Goal: Task Accomplishment & Management: Complete application form

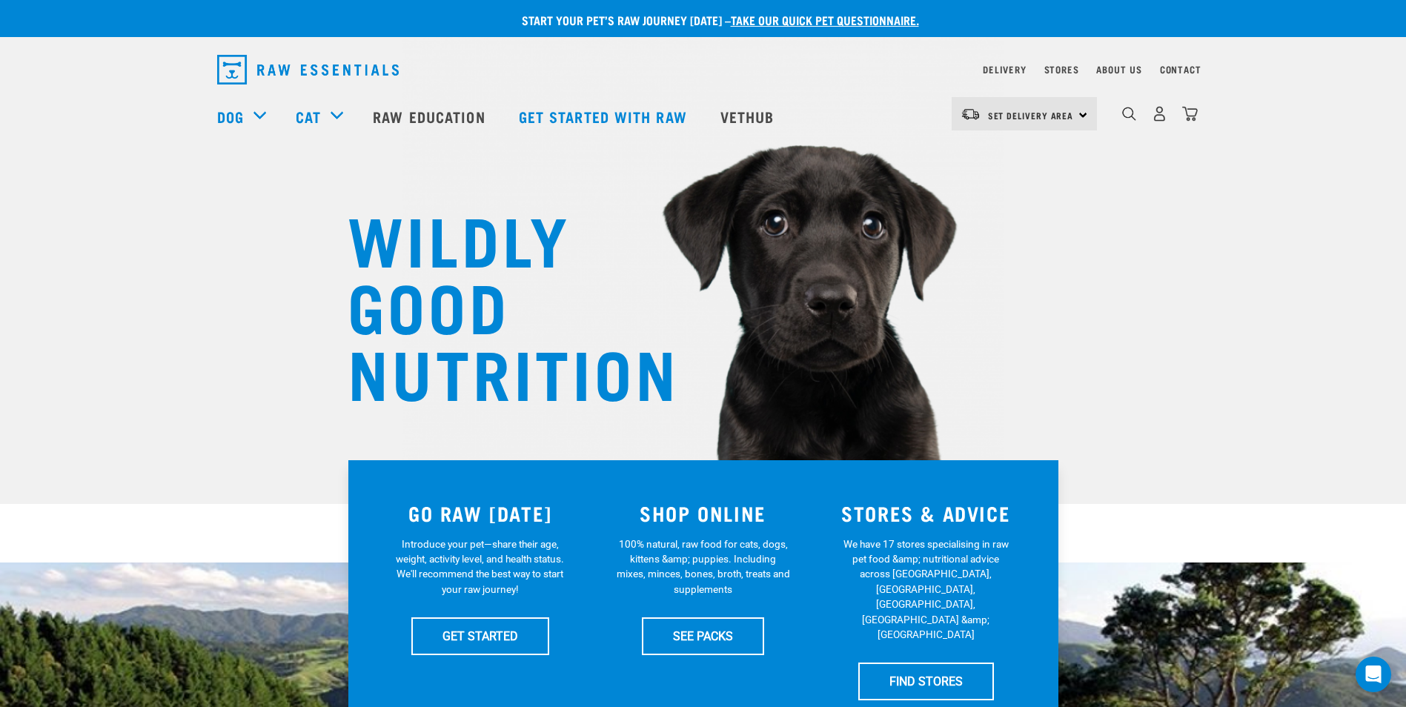
click at [556, 113] on link "Get started with Raw" at bounding box center [605, 116] width 202 height 59
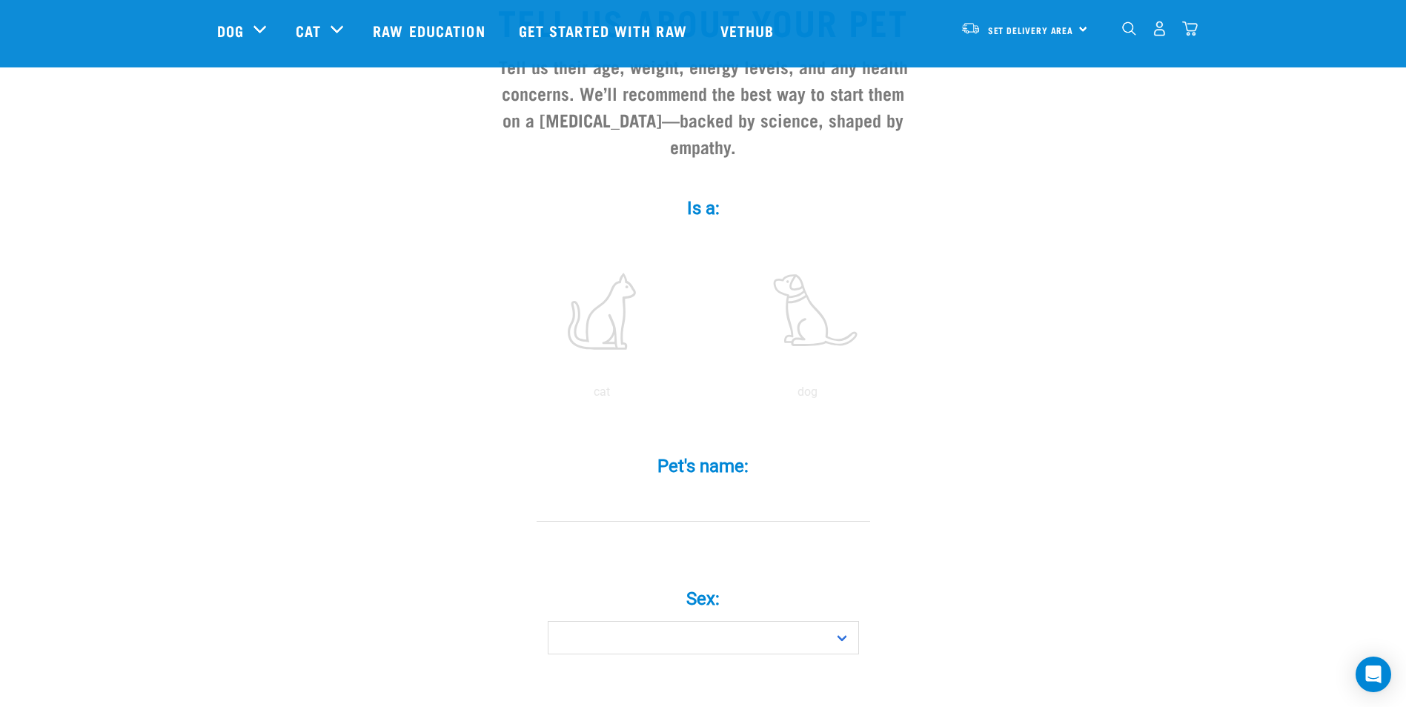
scroll to position [222, 0]
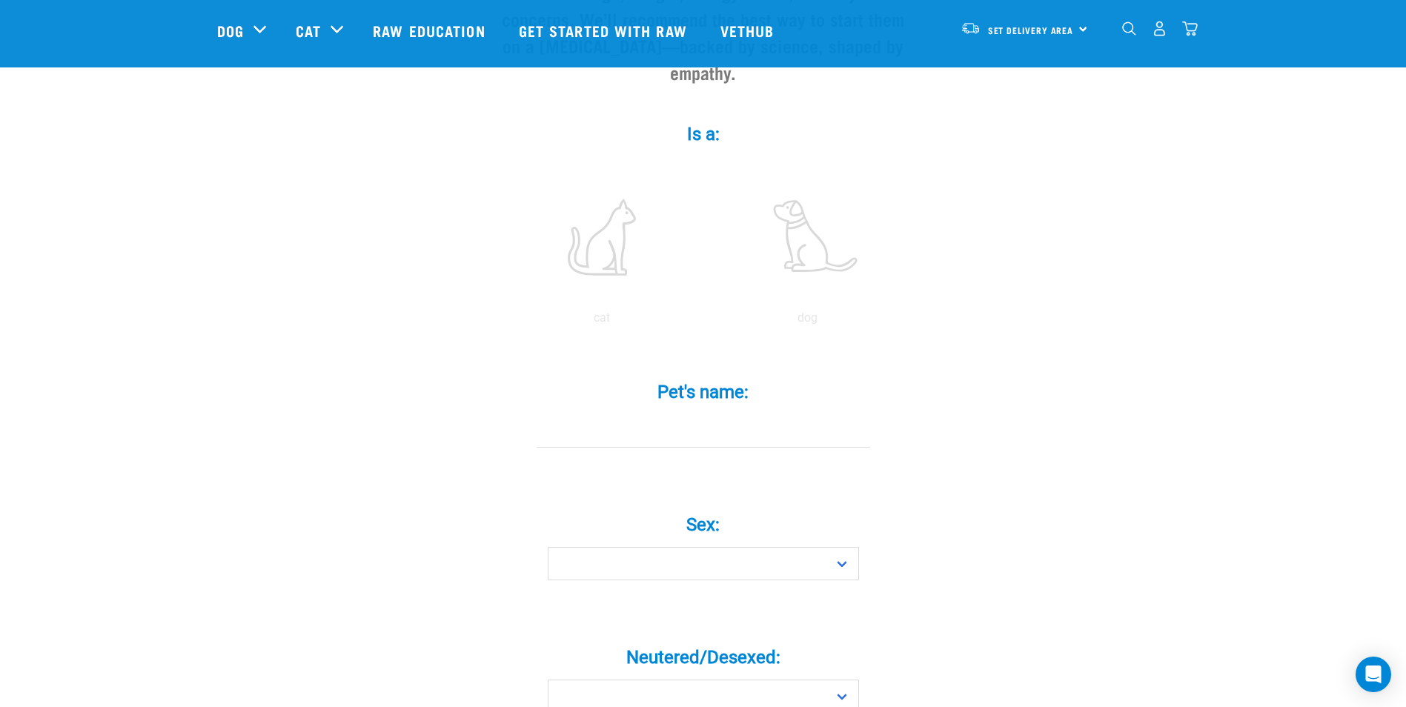
click at [601, 242] on label at bounding box center [602, 237] width 200 height 126
click at [499, 322] on input "radio" at bounding box center [499, 322] width 0 height 0
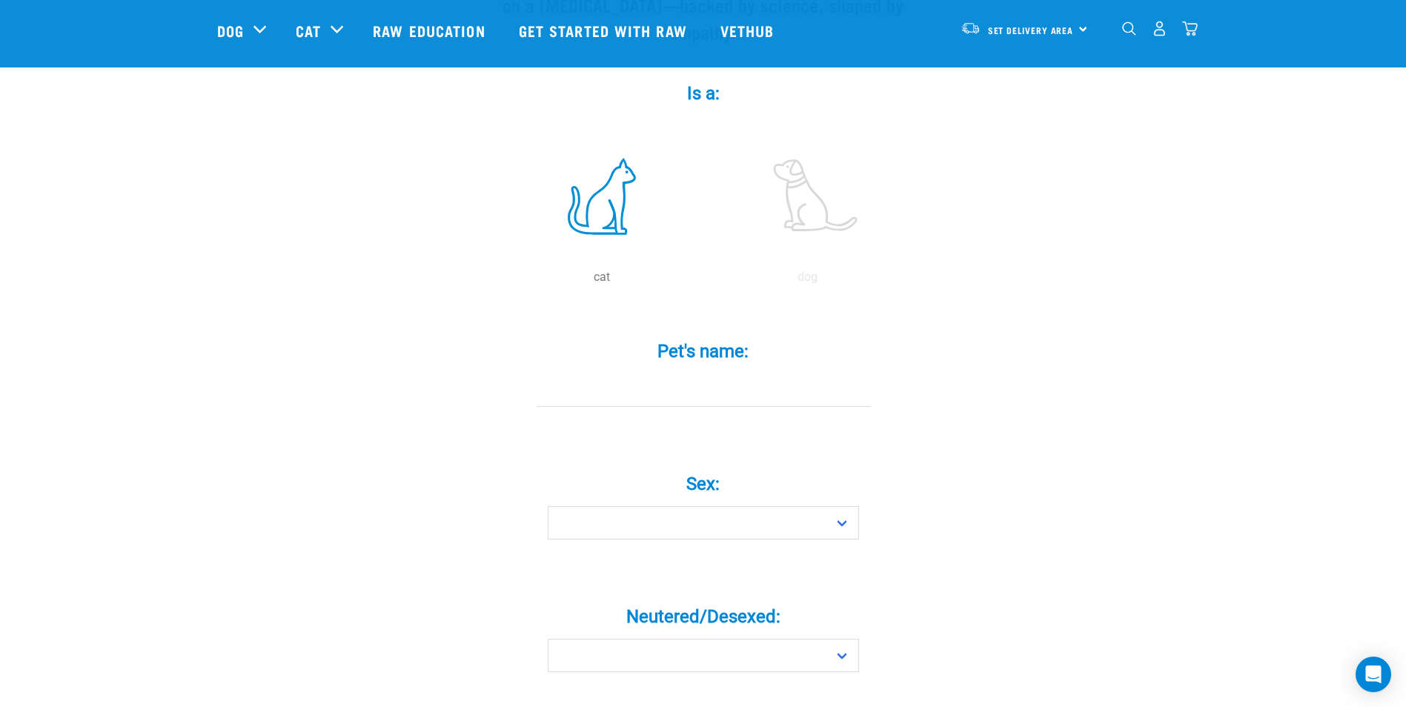
scroll to position [296, 0]
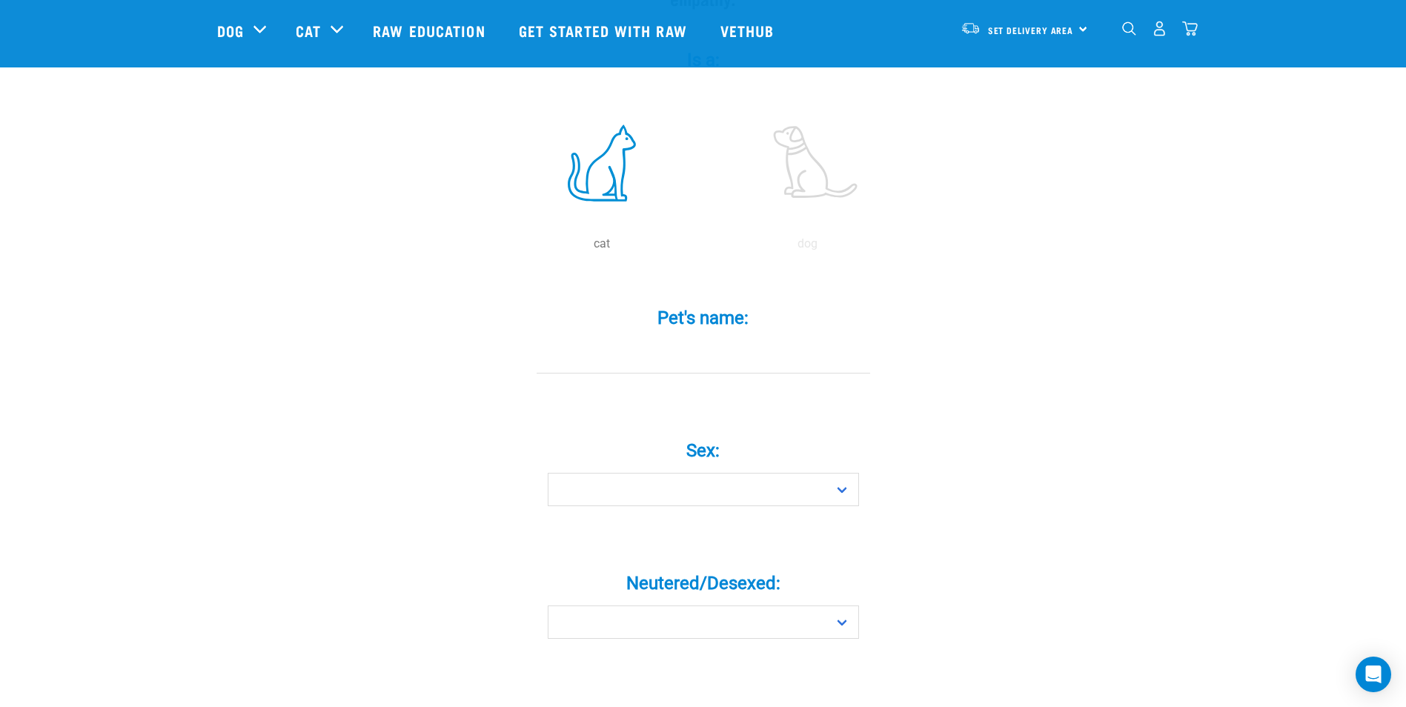
click at [725, 340] on input "Pet's name: *" at bounding box center [704, 356] width 334 height 33
type input "Meeya"
drag, startPoint x: 692, startPoint y: 465, endPoint x: 689, endPoint y: 477, distance: 12.9
click at [692, 473] on select "Boy Girl" at bounding box center [703, 489] width 311 height 33
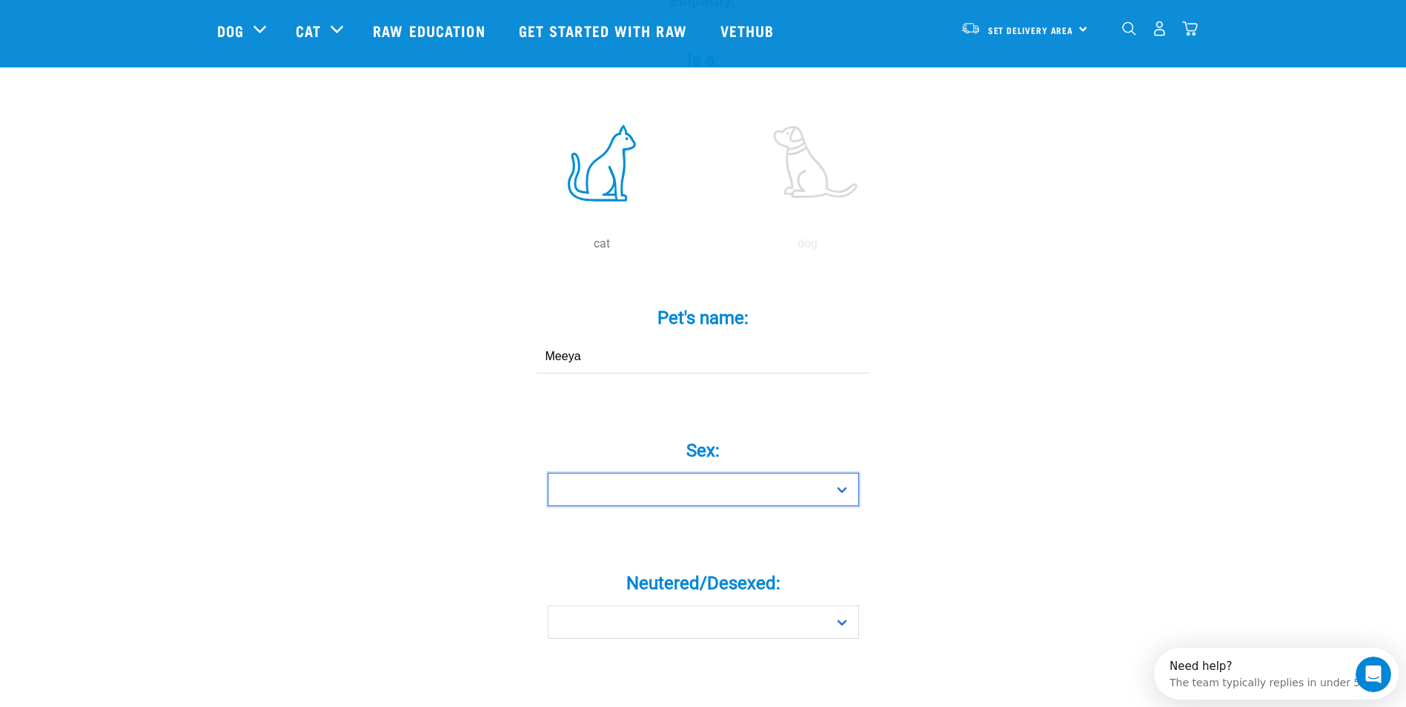
select select "girl"
click at [548, 473] on select "Boy Girl" at bounding box center [703, 489] width 311 height 33
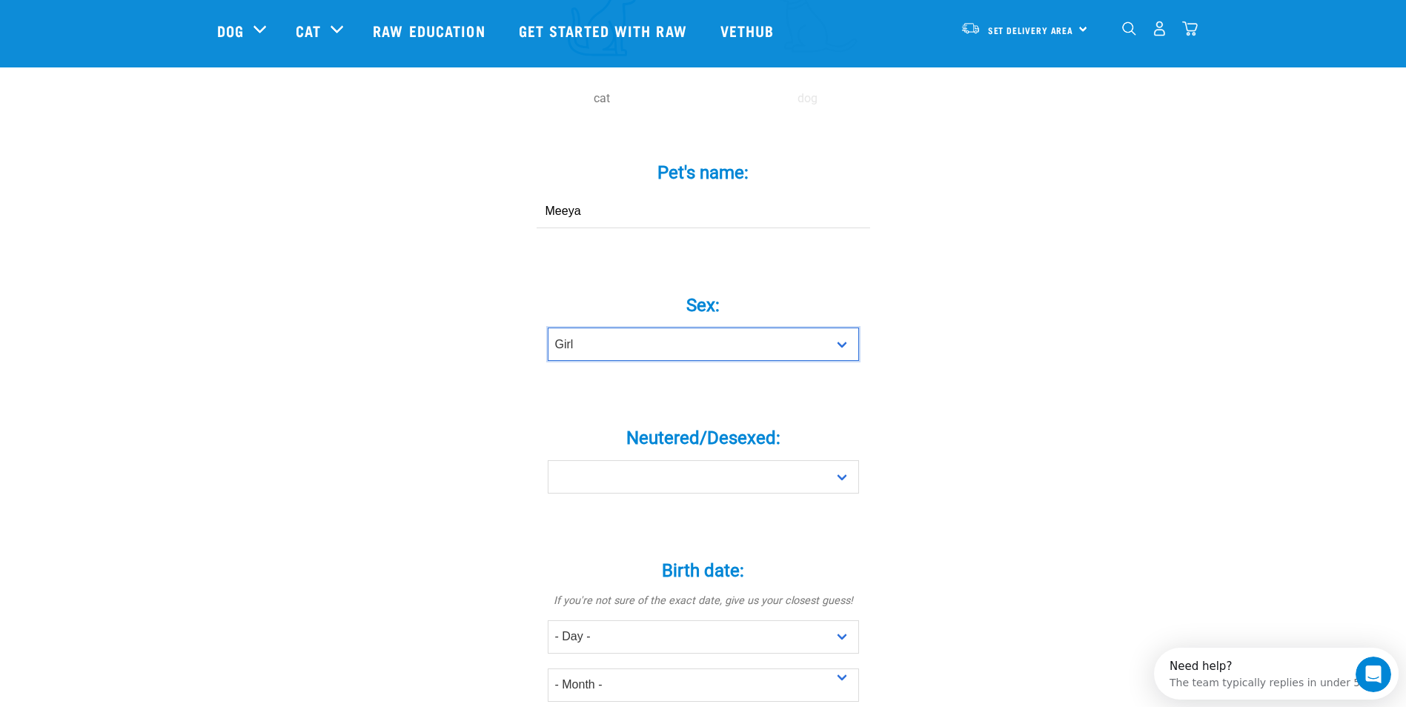
scroll to position [445, 0]
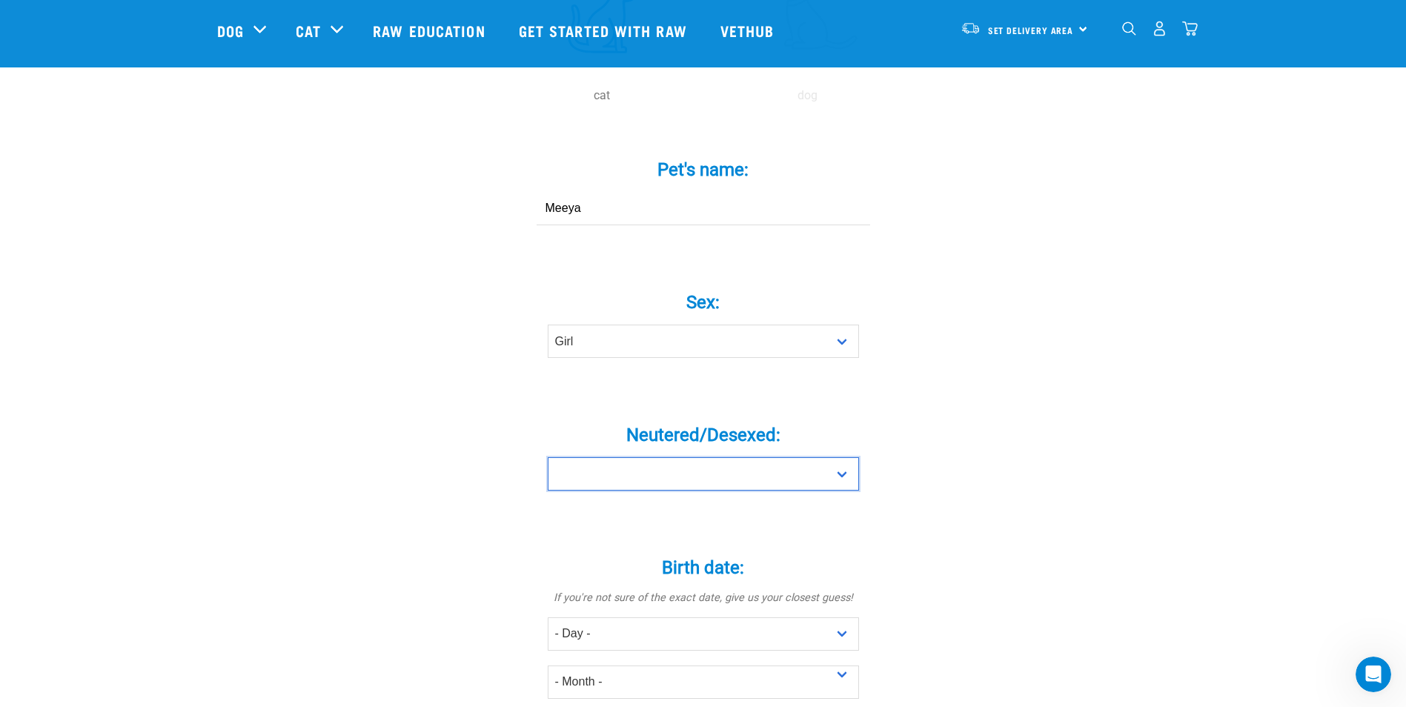
click at [607, 457] on select "Yes No" at bounding box center [703, 473] width 311 height 33
select select "yes"
click at [548, 457] on select "Yes No" at bounding box center [703, 473] width 311 height 33
click at [412, 436] on div "Tell us about your pet Tell us their age, weight, energy levels, and any health…" at bounding box center [703, 559] width 972 height 1768
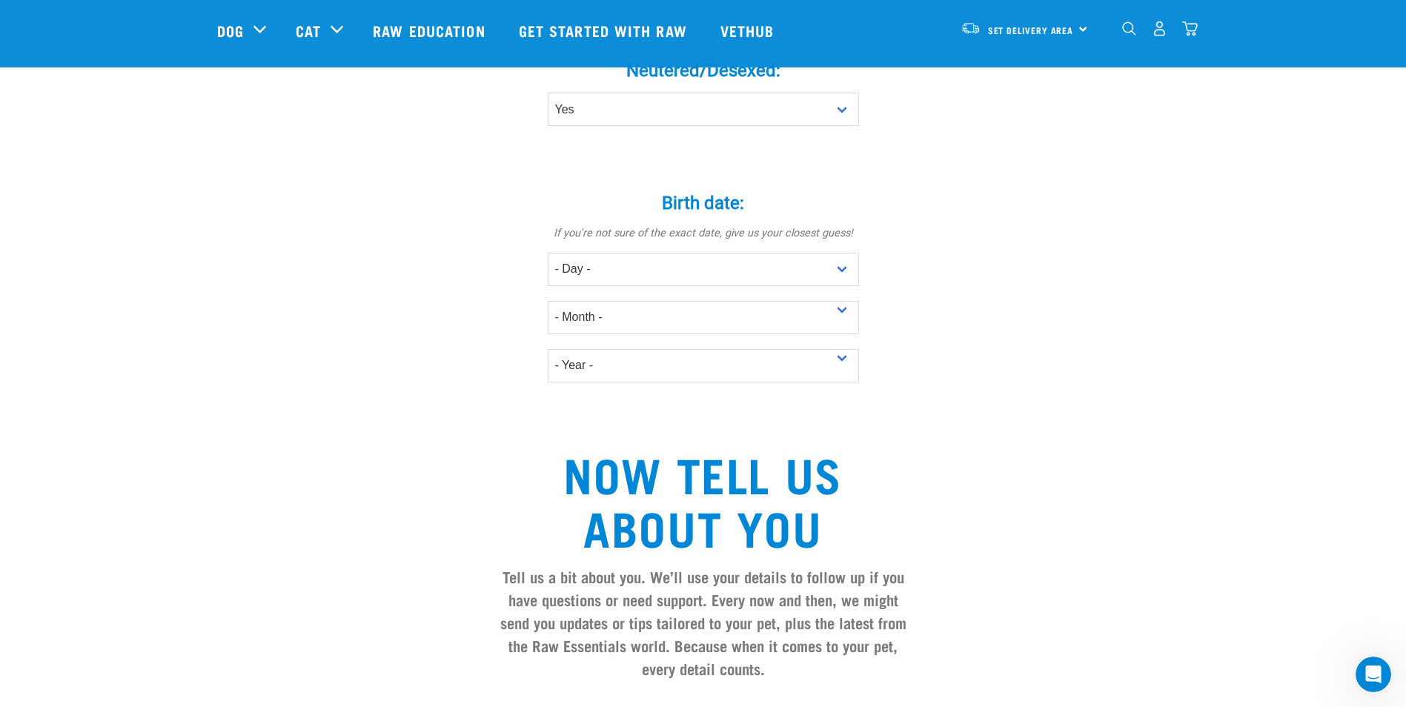
scroll to position [815, 0]
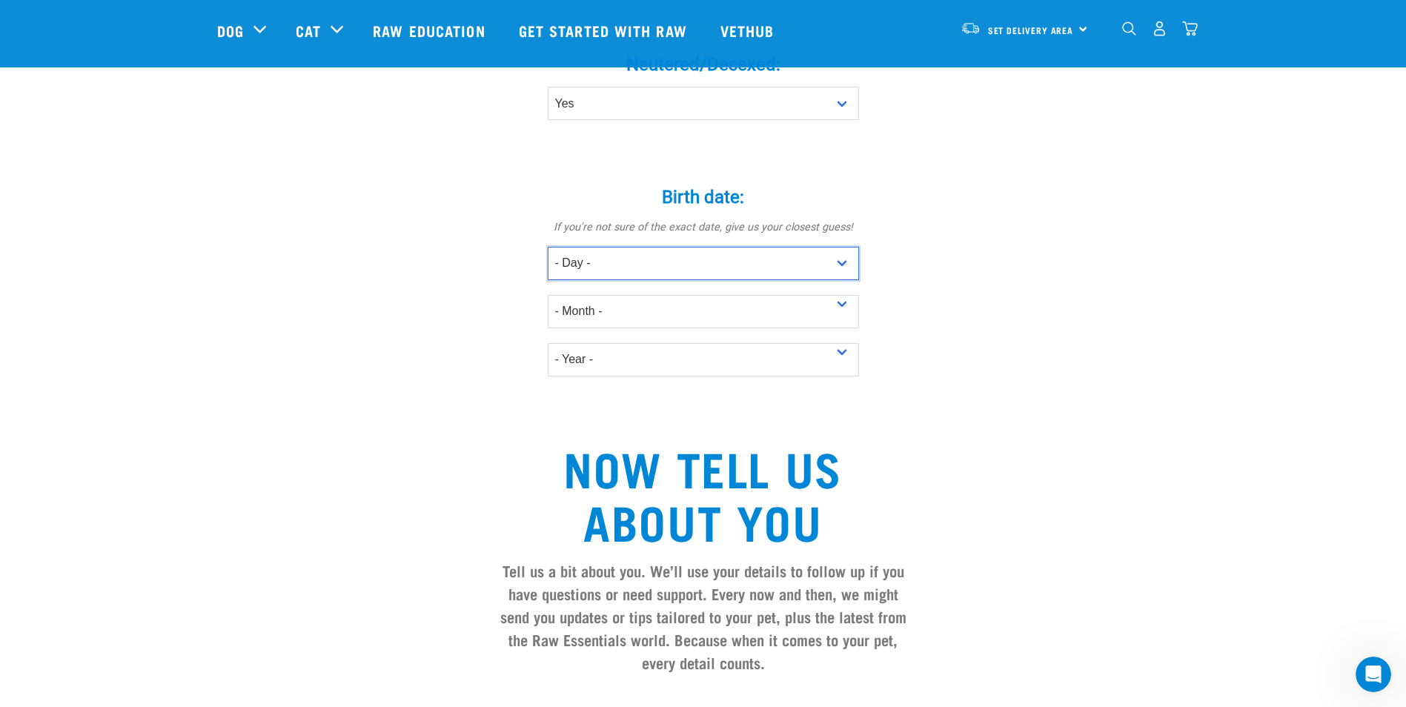
click at [745, 247] on select "- Day - 1 2 3 4 5 6 7 8 9 10 11 12 13 14 15 16 17 18 19 20 21 22 23 24 25 26 27" at bounding box center [703, 263] width 311 height 33
select select "9"
click at [548, 247] on select "- Day - 1 2 3 4 5 6 7 8 9 10 11 12 13 14 15 16 17 18 19 20 21 22 23 24 25 26 27" at bounding box center [703, 263] width 311 height 33
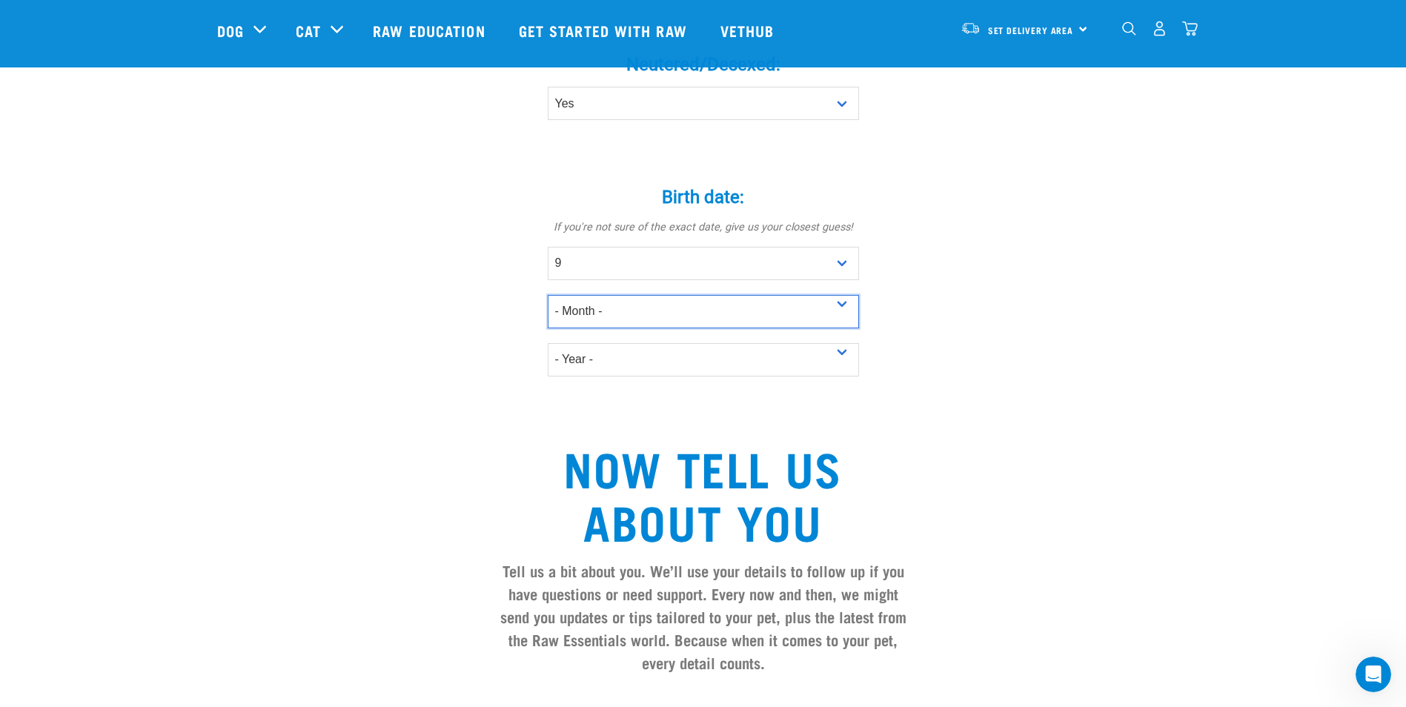
click at [619, 295] on select "- Month - January February March April May June July August September October N…" at bounding box center [703, 311] width 311 height 33
click at [548, 295] on select "- Month - January February March April May June July August September October N…" at bounding box center [703, 311] width 311 height 33
click at [596, 295] on select "- Month - January February March April May June July August September October N…" at bounding box center [703, 311] width 311 height 33
select select "August"
click at [548, 295] on select "- Month - January February March April May June July August September October N…" at bounding box center [703, 311] width 311 height 33
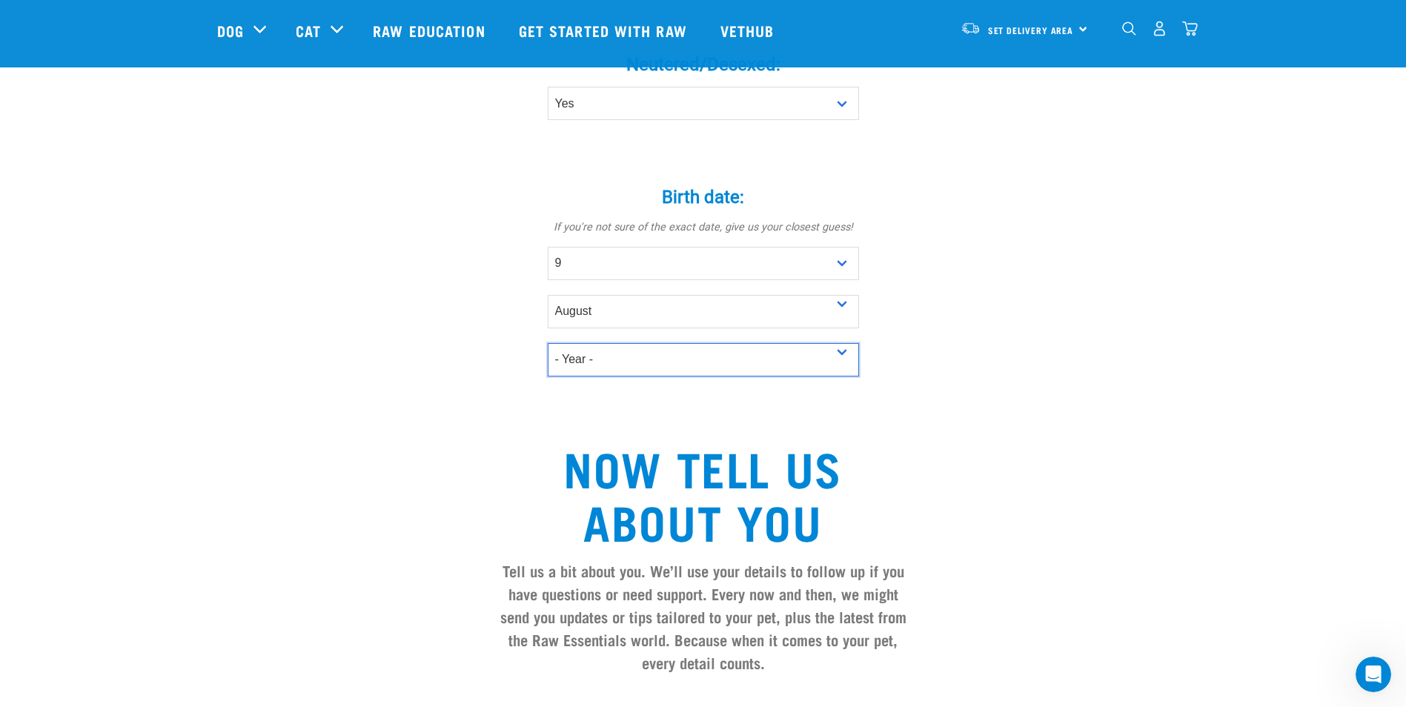
click at [643, 343] on select "- Year - 2025 2024 2023 2022 2021 2020 2019 2018 2017 2016 2015 2014 2013 2012" at bounding box center [703, 359] width 311 height 33
select select "2024"
click at [548, 343] on select "- Year - 2025 2024 2023 2022 2021 2020 2019 2018 2017 2016 2015 2014 2013 2012" at bounding box center [703, 359] width 311 height 33
click at [410, 445] on div "Tell us about your pet Tell us their age, weight, energy levels, and any health…" at bounding box center [703, 188] width 972 height 1768
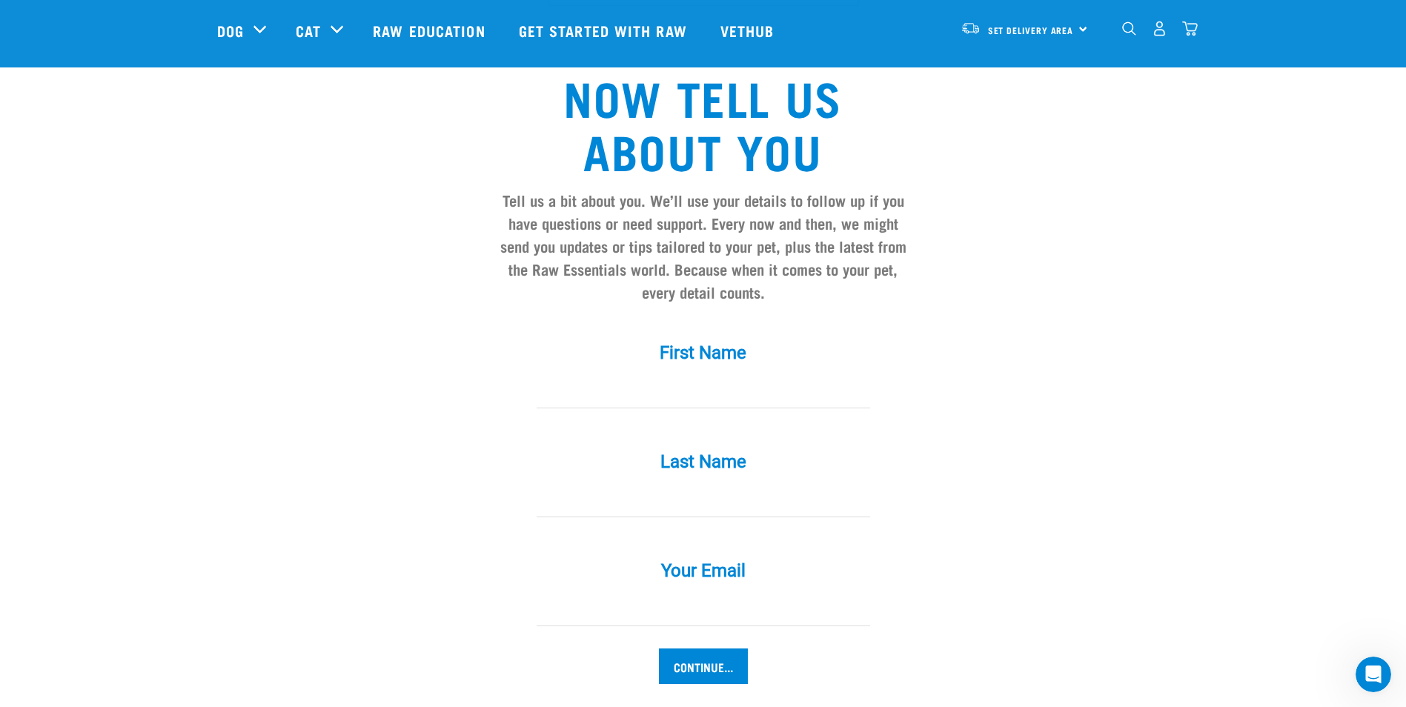
scroll to position [1260, 0]
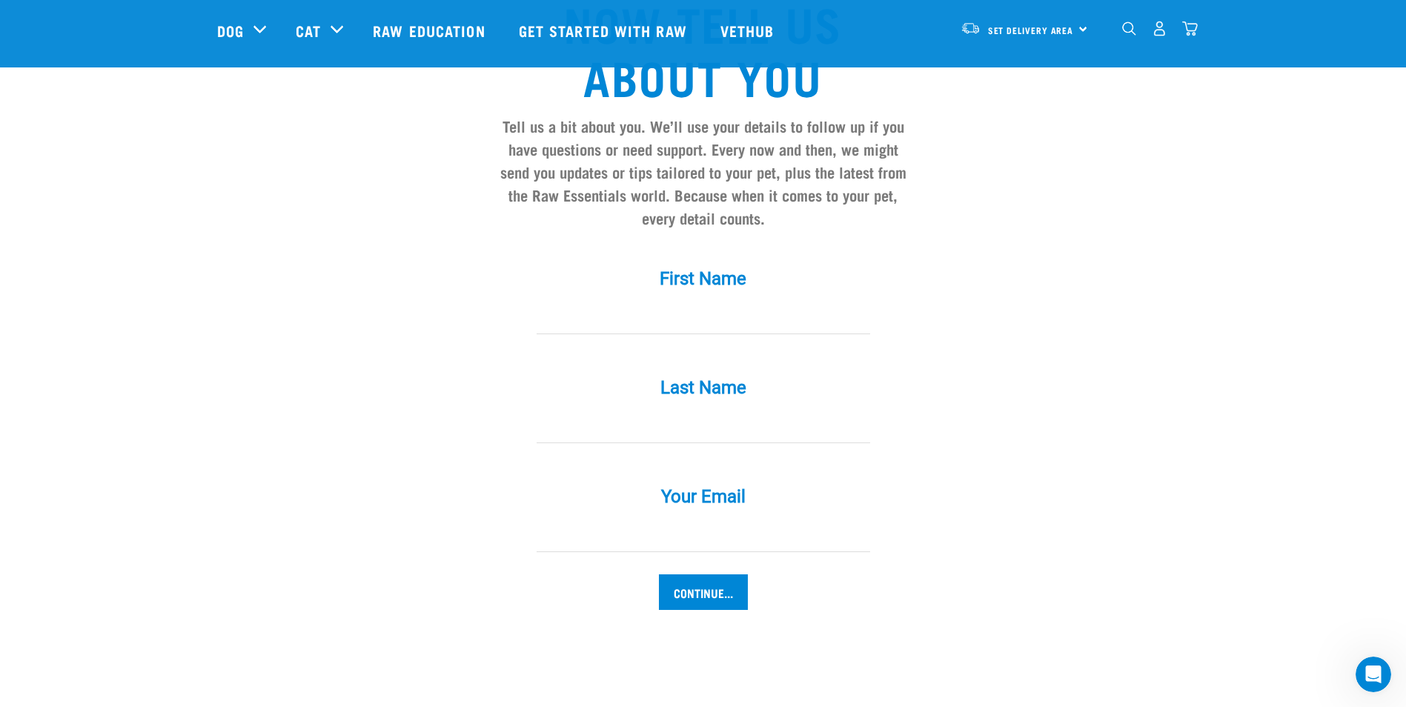
click at [618, 301] on input "First Name *" at bounding box center [704, 317] width 334 height 33
type input "[PERSON_NAME]"
type input "[EMAIL_ADDRESS][DOMAIN_NAME]"
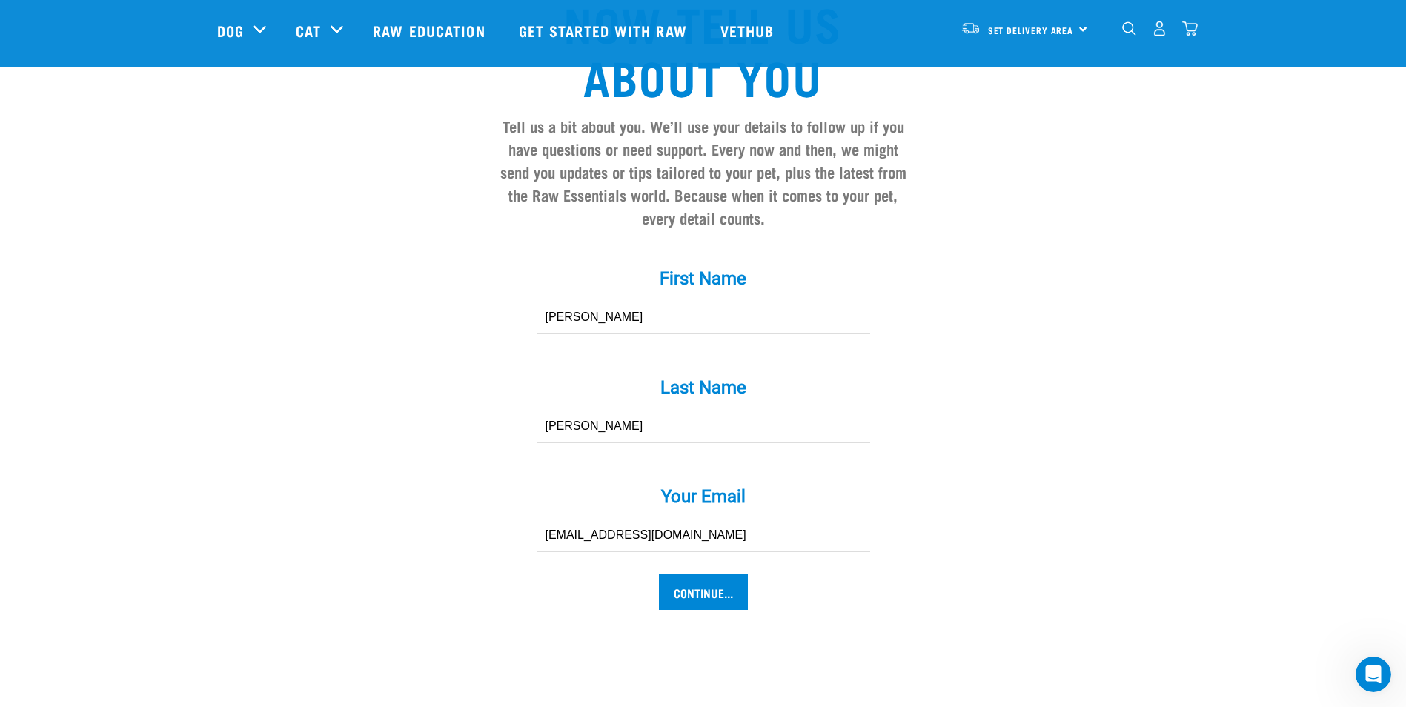
drag, startPoint x: 666, startPoint y: 292, endPoint x: 570, endPoint y: 298, distance: 96.5
click at [570, 301] on input "[PERSON_NAME]" at bounding box center [704, 317] width 334 height 33
type input "Skye"
drag, startPoint x: 577, startPoint y: 402, endPoint x: 416, endPoint y: 399, distance: 160.8
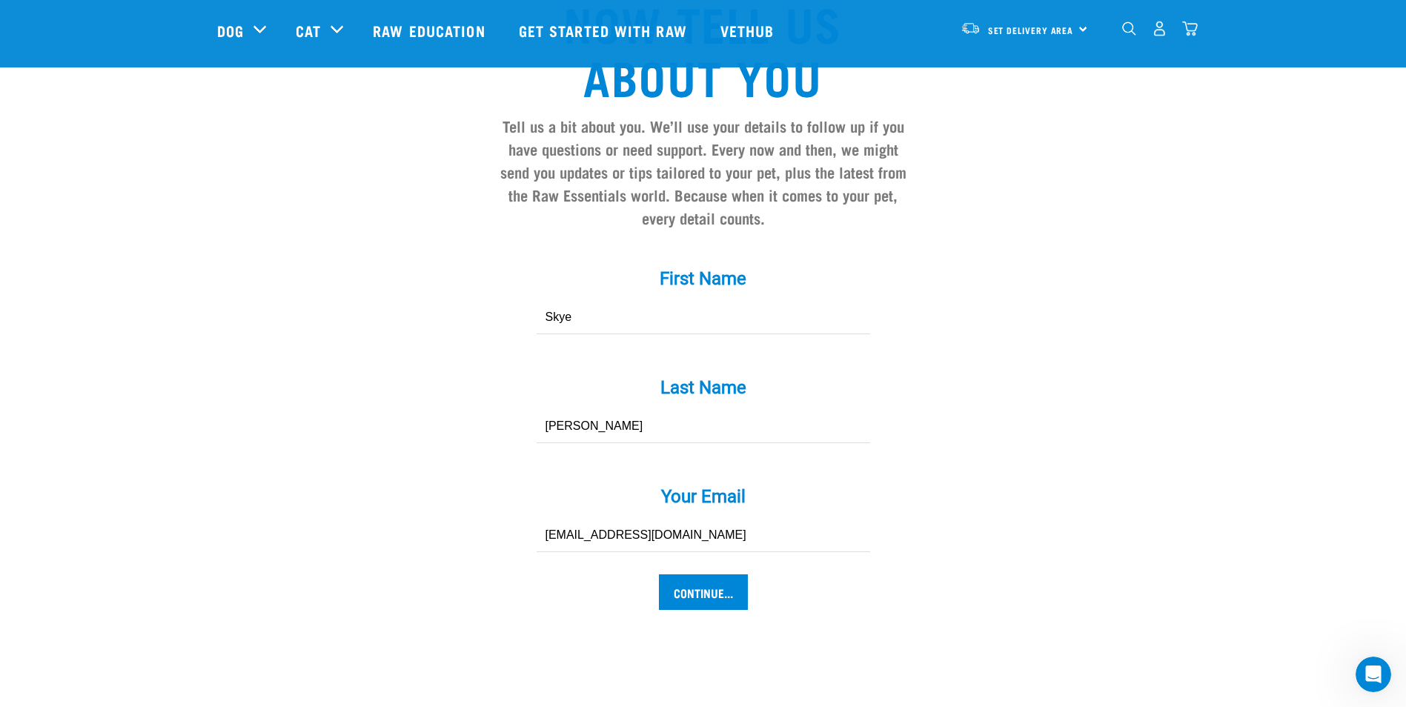
type input "Andersen-West"
click at [717, 519] on input "[EMAIL_ADDRESS][DOMAIN_NAME]" at bounding box center [704, 535] width 334 height 33
type input "[EMAIL_ADDRESS][DOMAIN_NAME]"
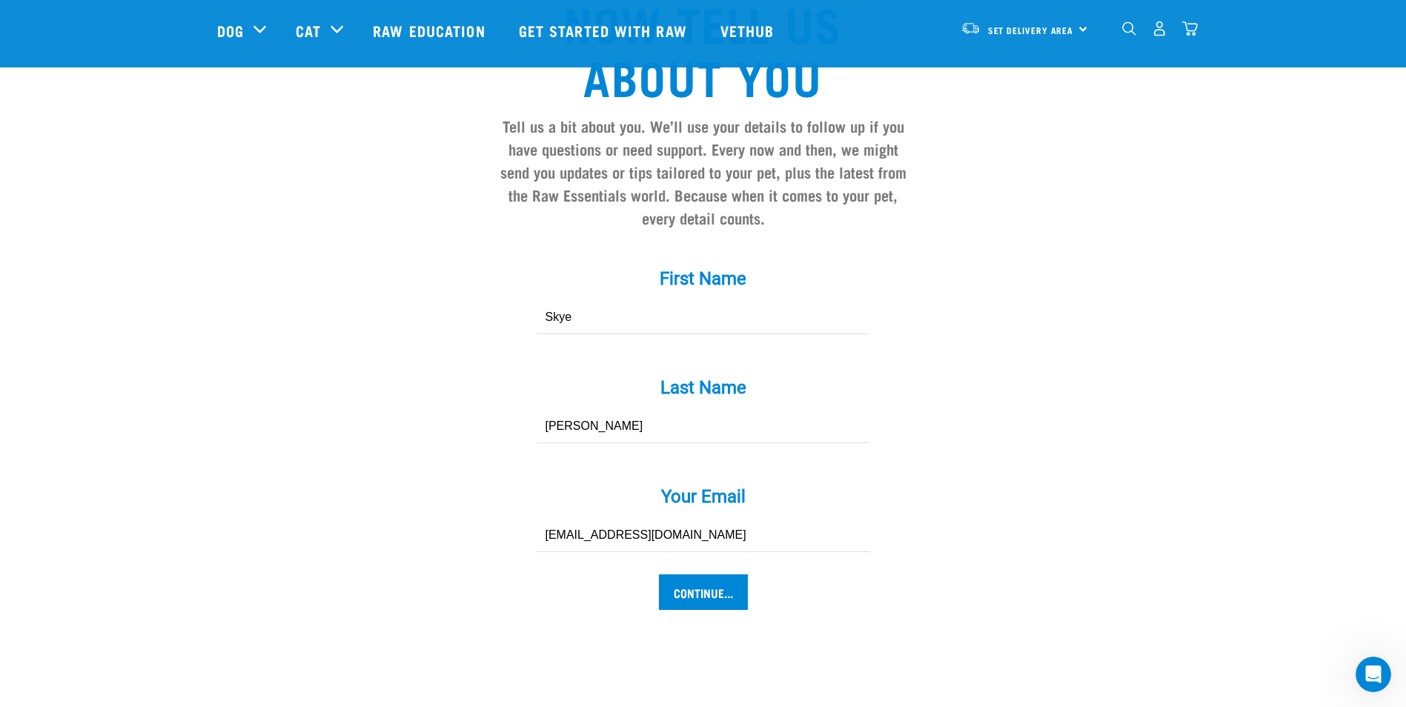
click at [696, 574] on input "Continue..." at bounding box center [703, 592] width 89 height 36
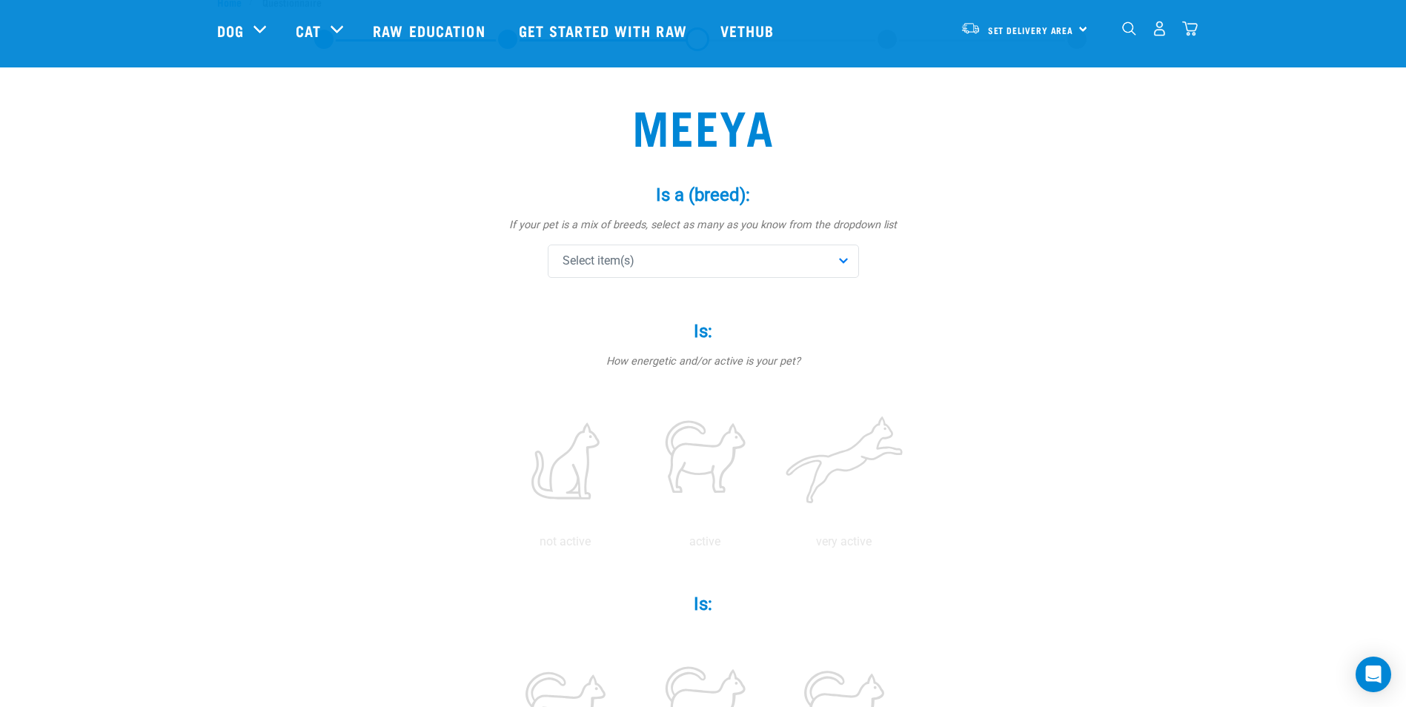
scroll to position [74, 0]
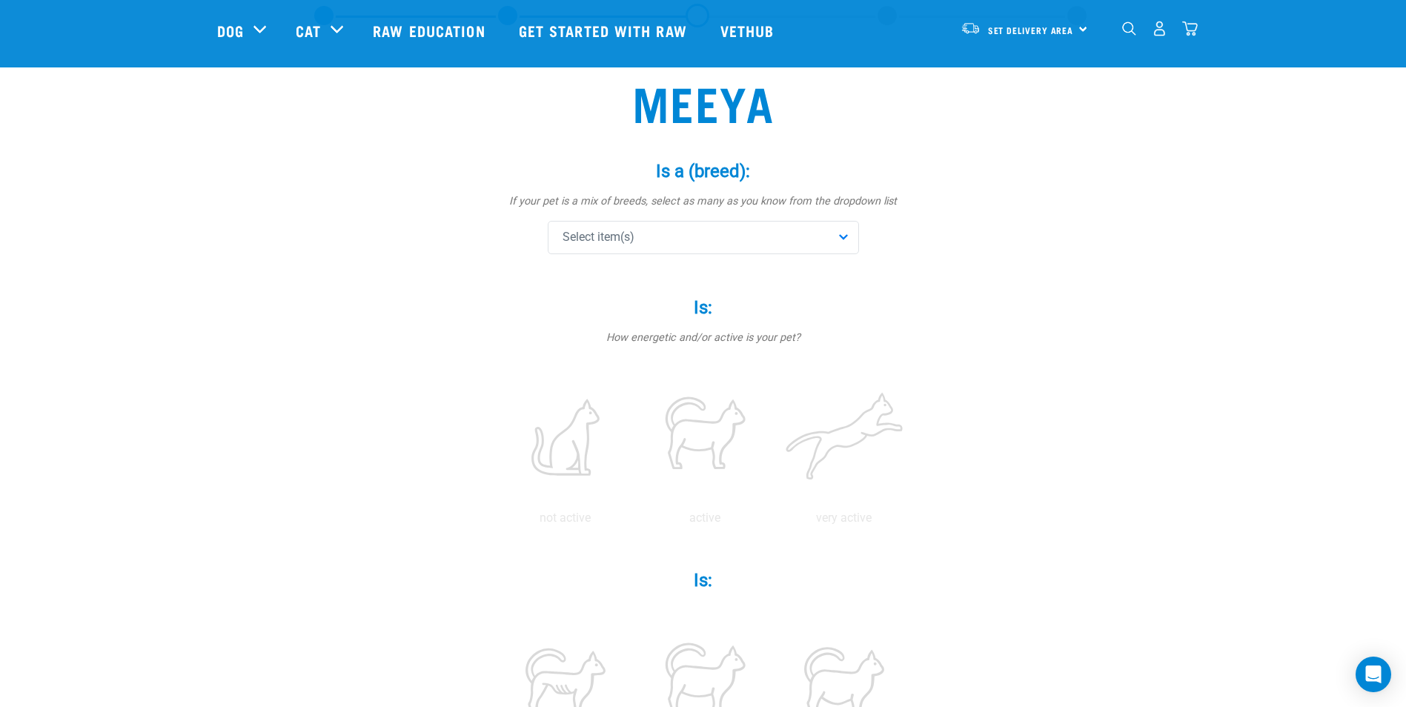
click at [674, 246] on div "Select item(s)" at bounding box center [703, 237] width 311 height 33
click at [623, 386] on span "Other (please specify)" at bounding box center [715, 386] width 264 height 15
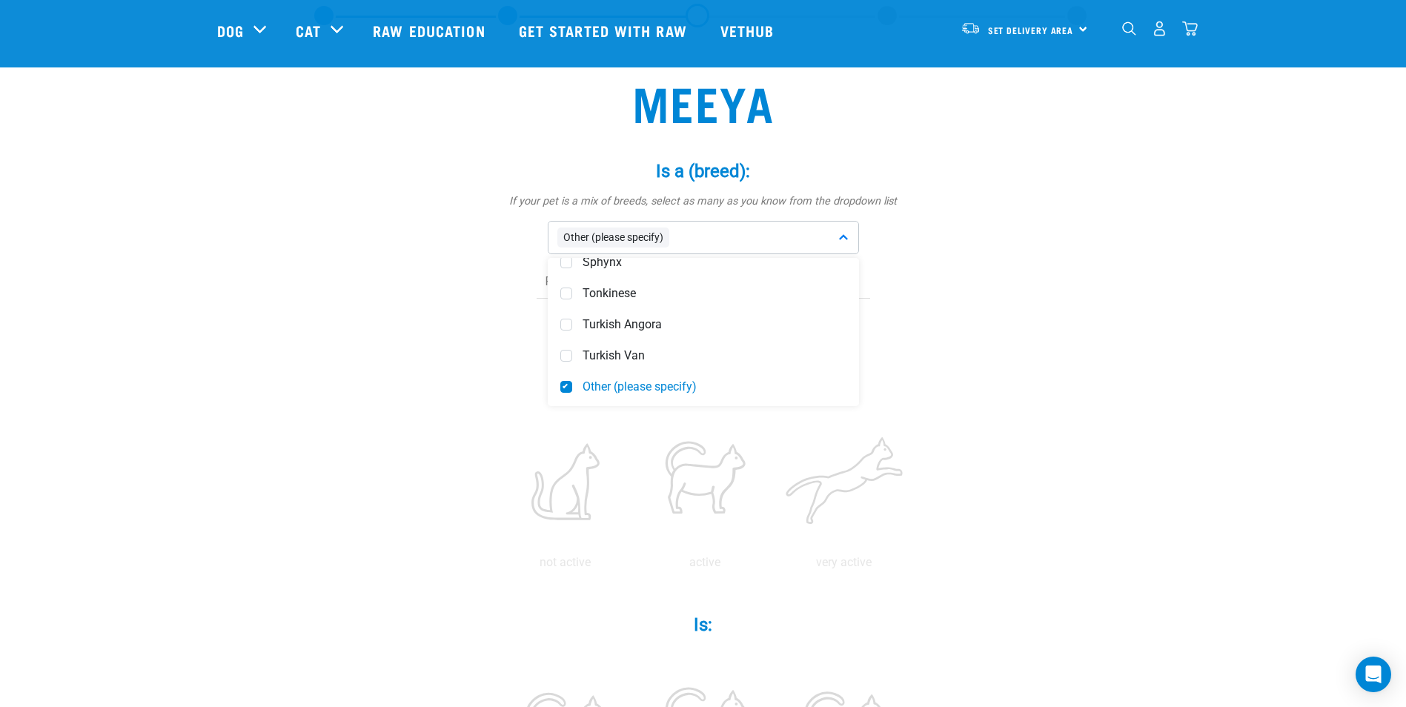
click at [668, 285] on input "text" at bounding box center [704, 281] width 334 height 33
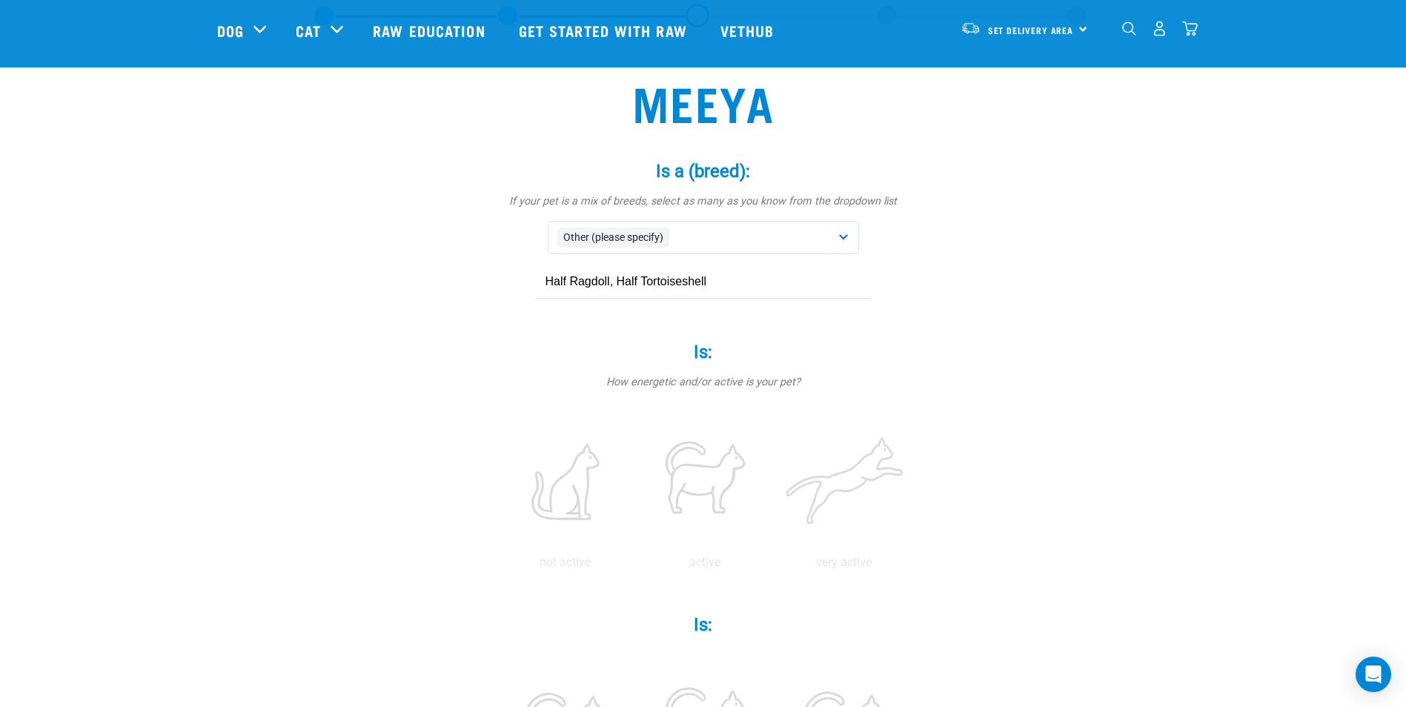
type input "Half Ragdoll, Half Tortoiseshell"
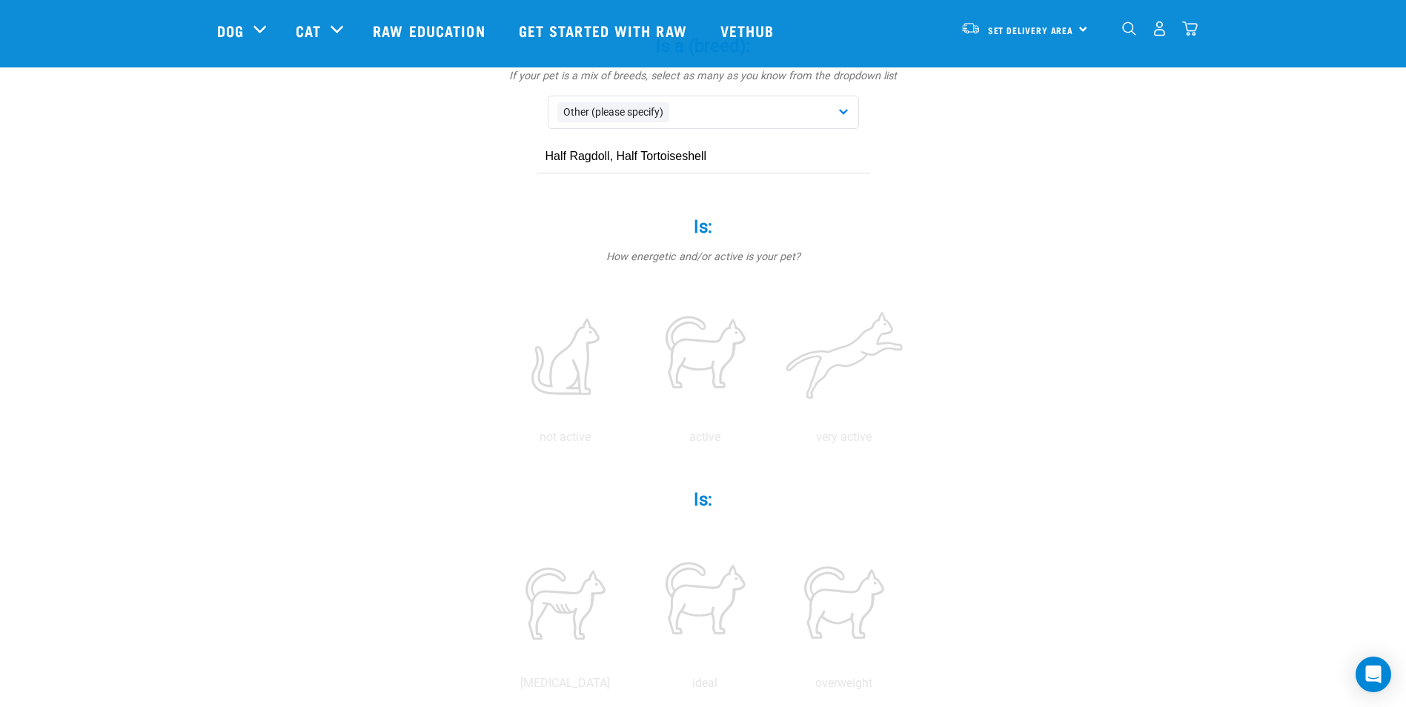
scroll to position [222, 0]
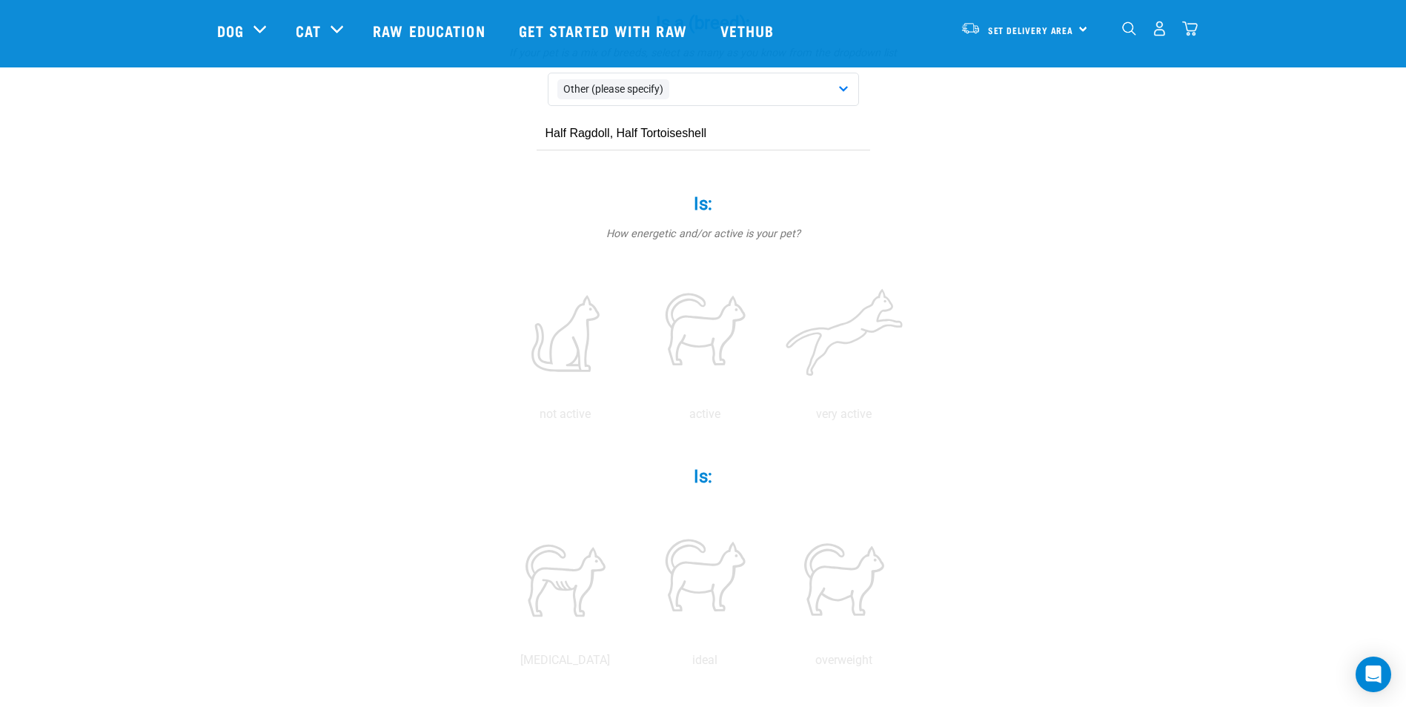
click at [709, 337] on label at bounding box center [704, 334] width 133 height 126
click at [635, 418] on input "radio" at bounding box center [635, 418] width 0 height 0
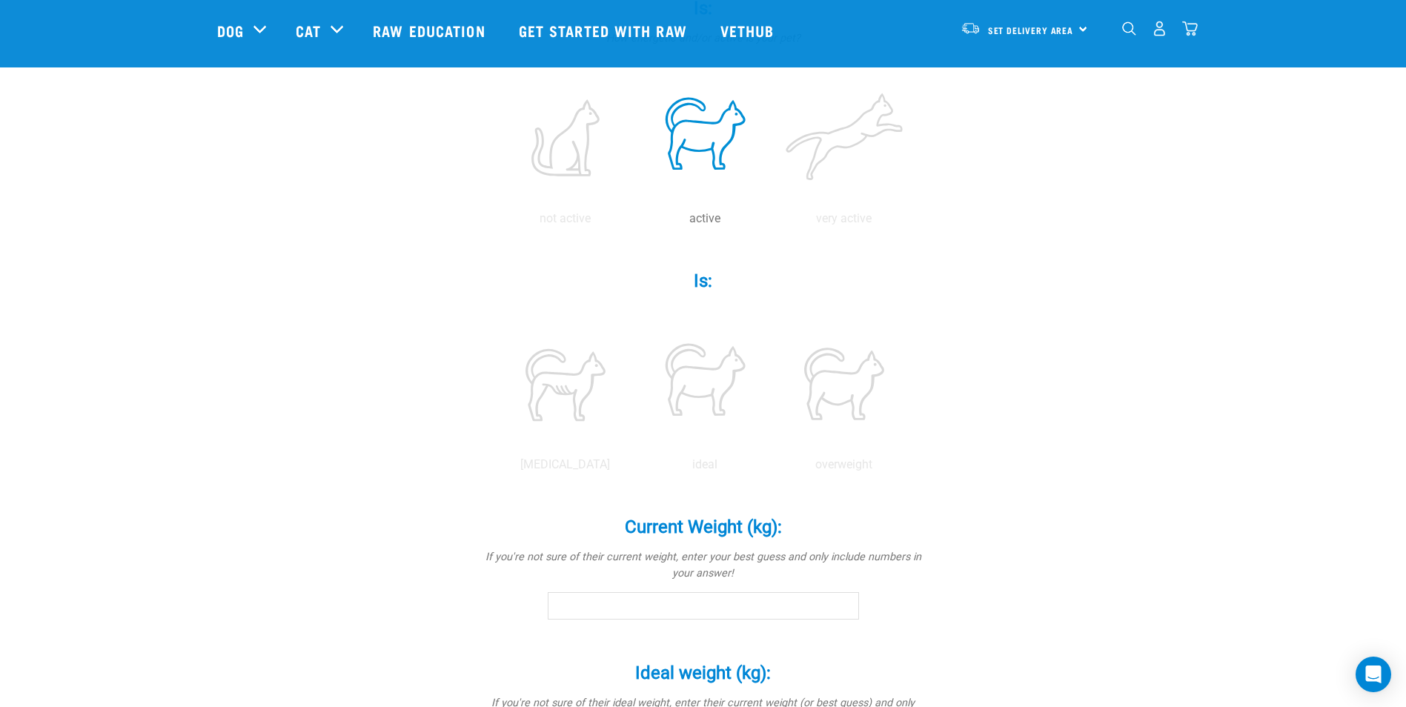
scroll to position [445, 0]
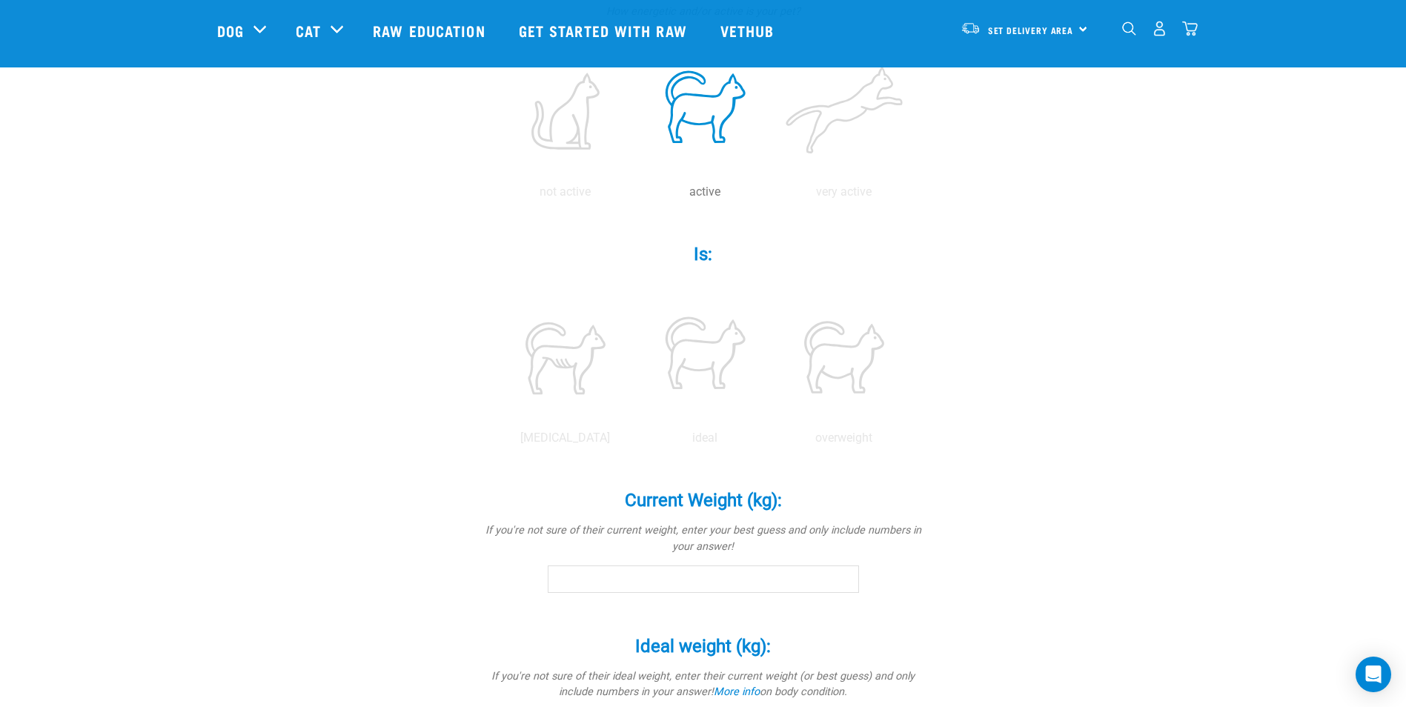
click at [714, 358] on label at bounding box center [704, 357] width 133 height 126
click at [635, 442] on input "radio" at bounding box center [635, 442] width 0 height 0
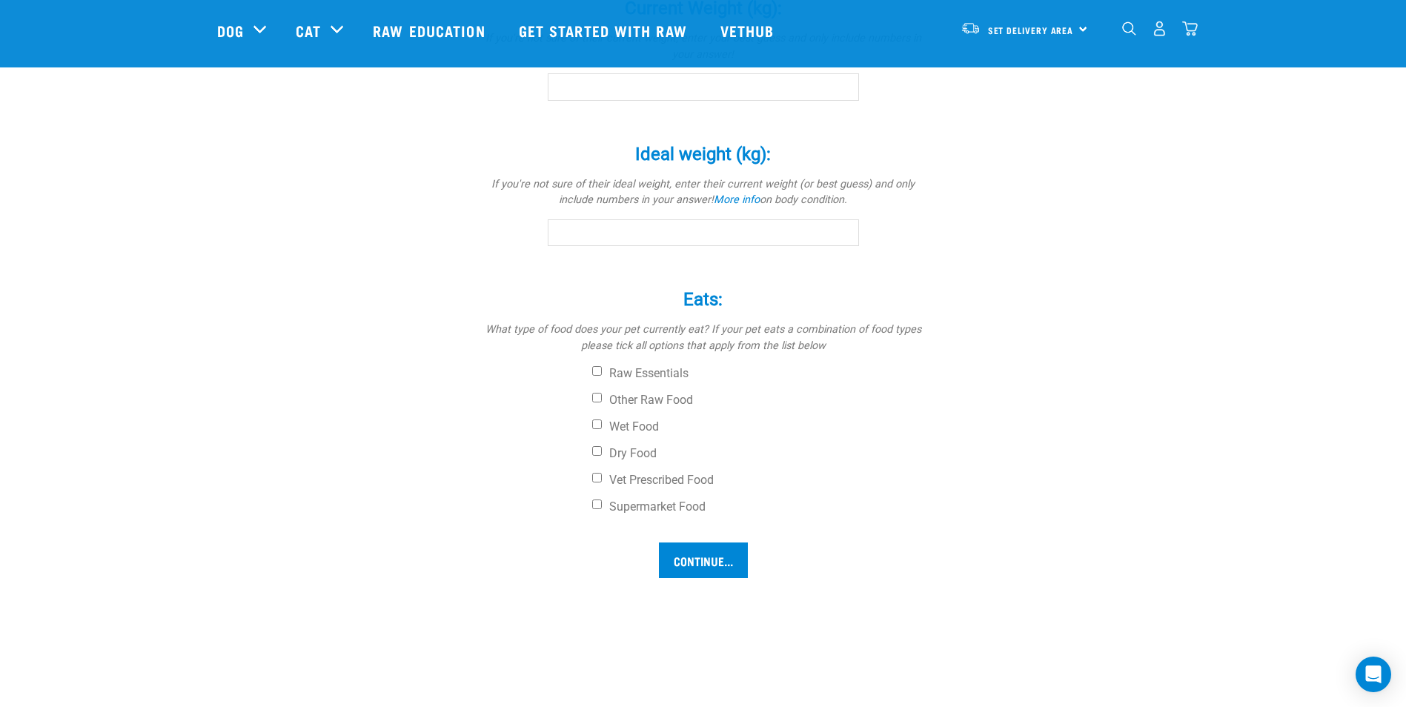
scroll to position [963, 0]
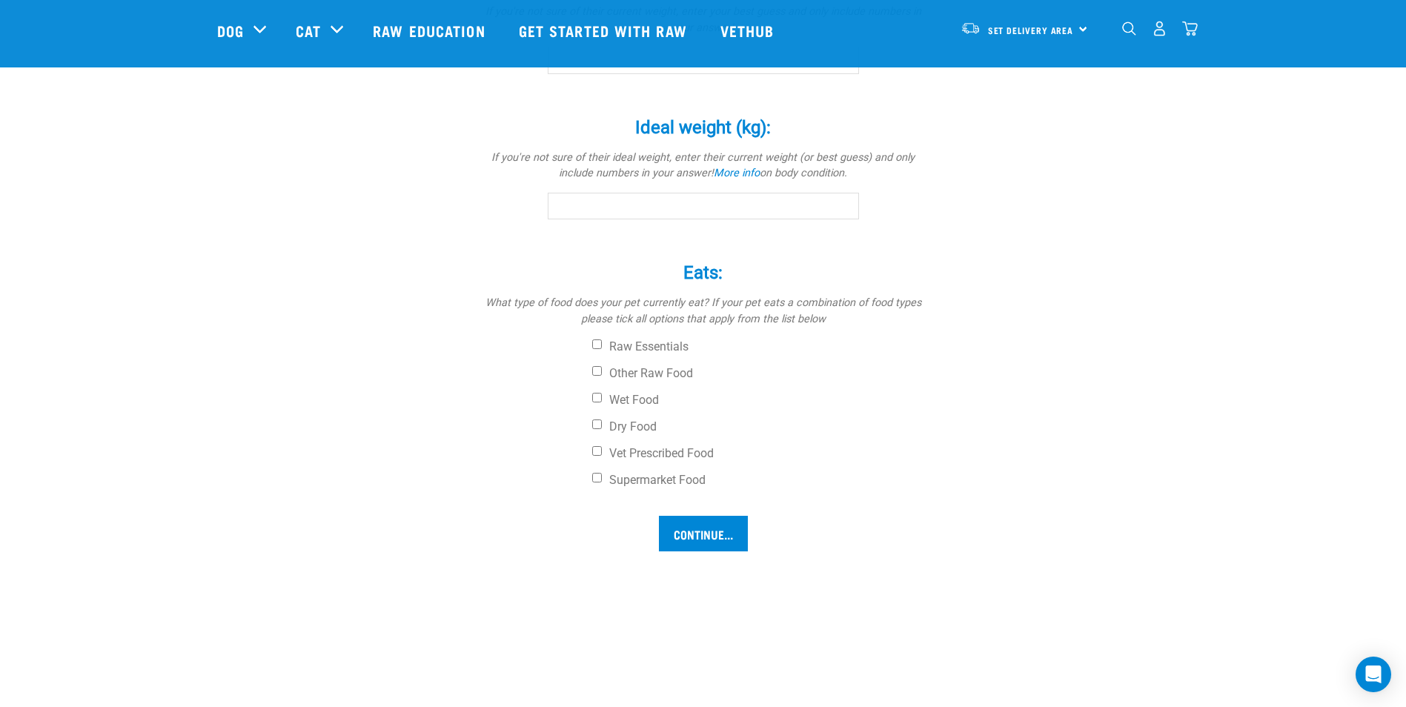
click at [634, 402] on label "Wet Food" at bounding box center [759, 400] width 334 height 15
click at [602, 402] on input "Wet Food" at bounding box center [597, 398] width 10 height 10
checkbox input "true"
click at [632, 425] on label "Dry Food" at bounding box center [759, 426] width 334 height 15
click at [602, 425] on input "Dry Food" at bounding box center [597, 424] width 10 height 10
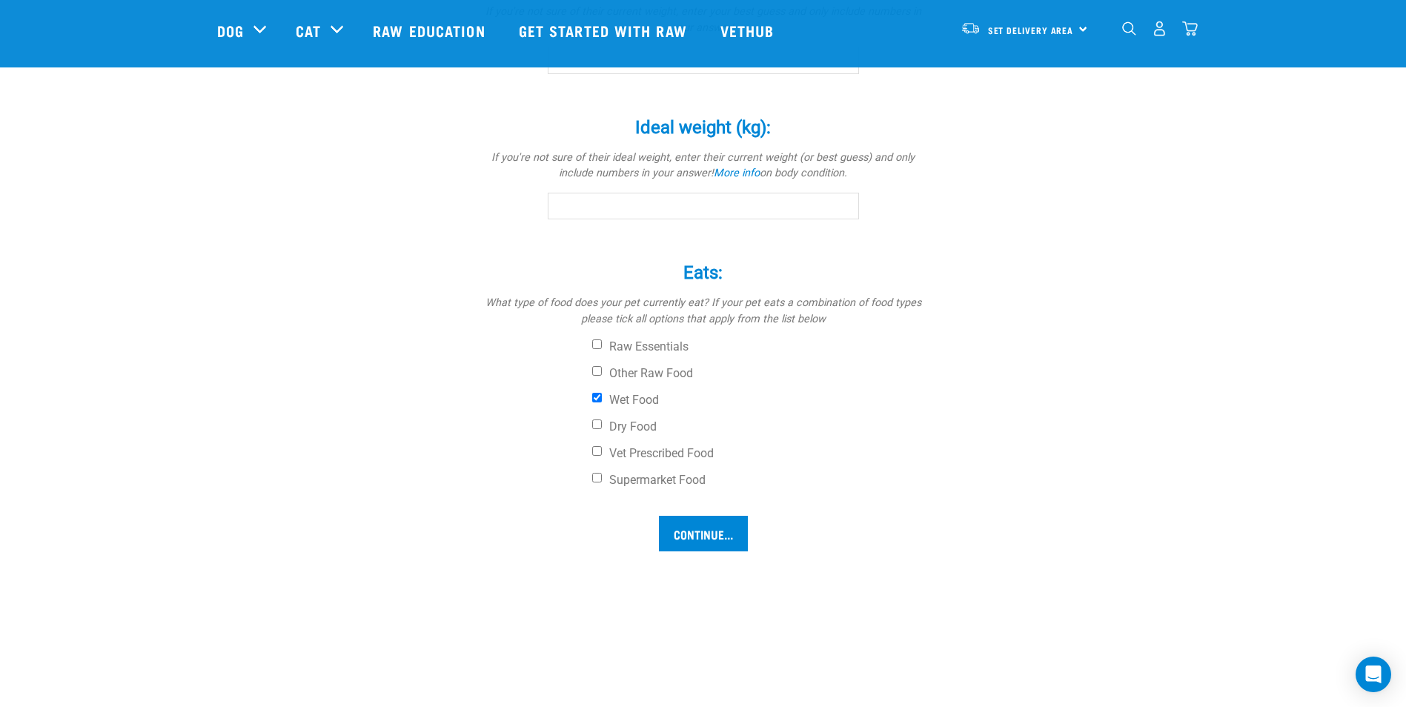
checkbox input "true"
click at [526, 528] on div "Continue..." at bounding box center [703, 534] width 421 height 36
click at [702, 531] on input "Continue..." at bounding box center [703, 534] width 89 height 36
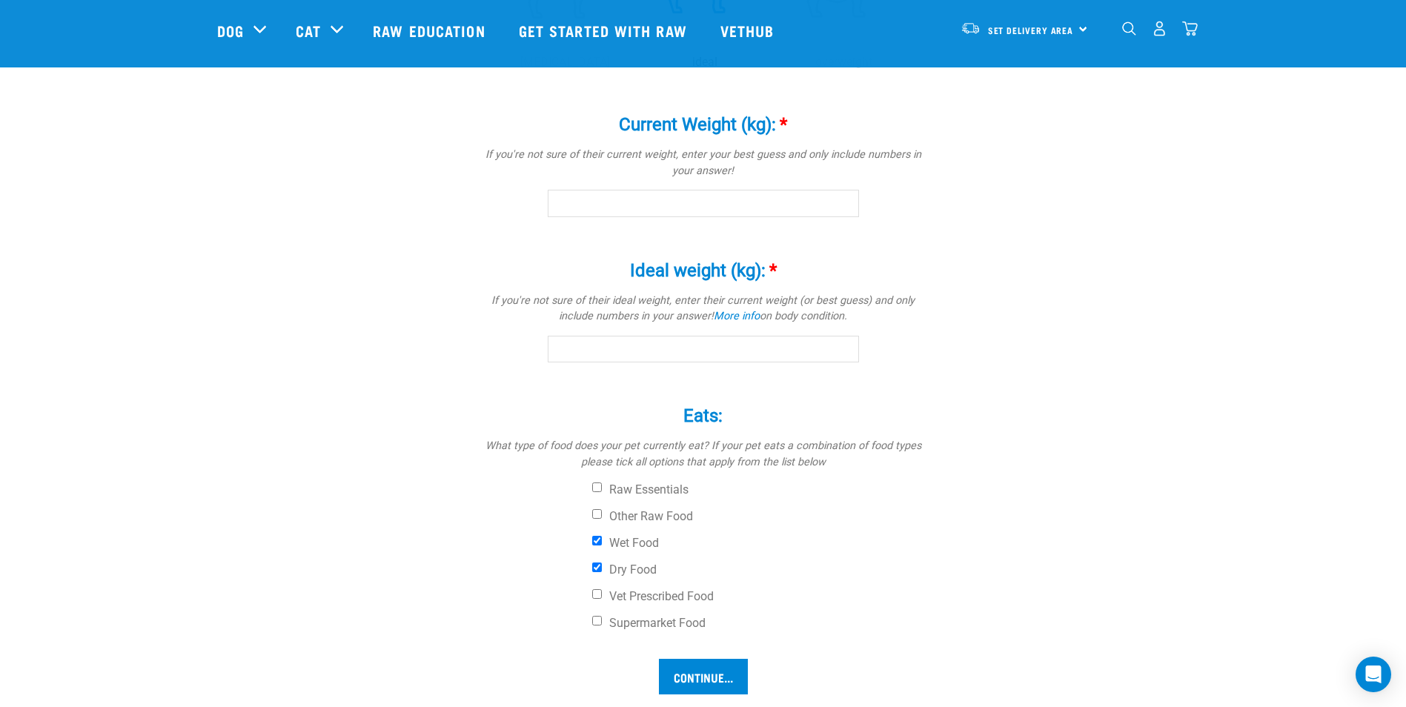
scroll to position [699, 0]
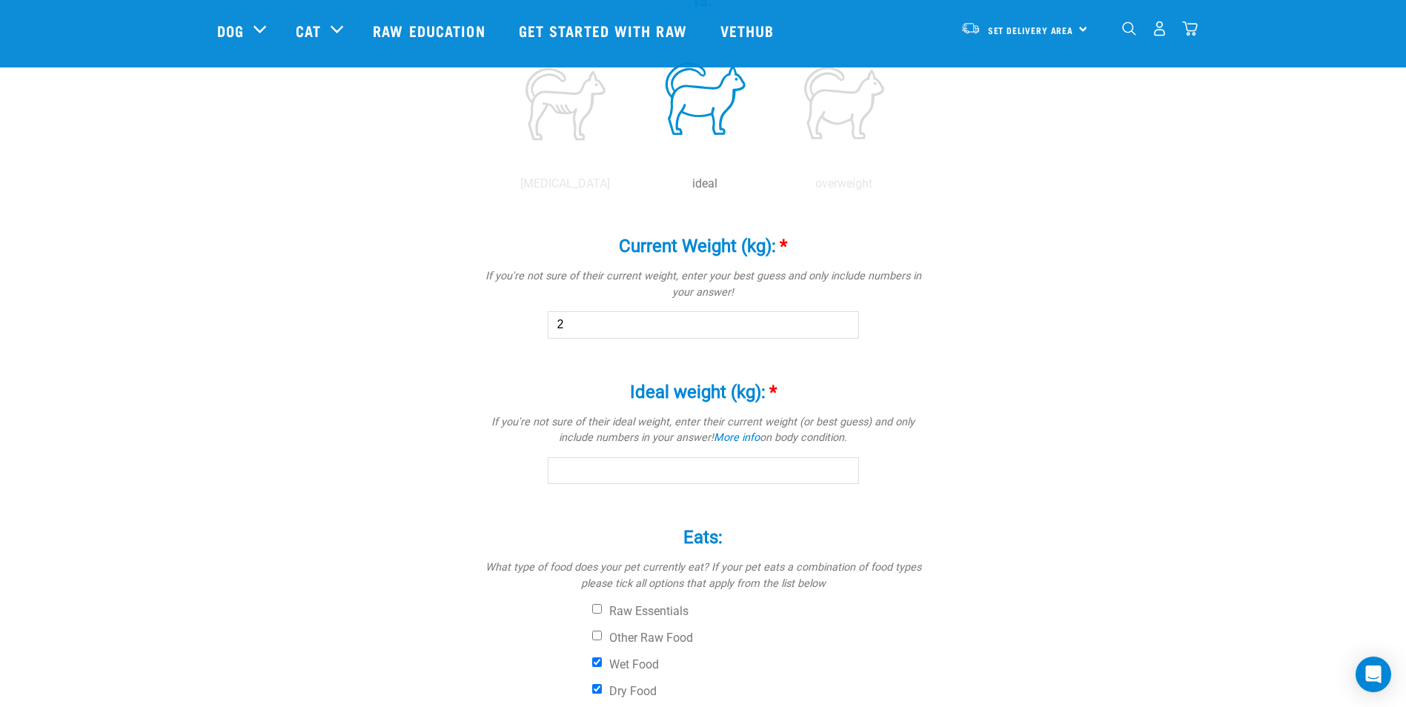
type input "2"
click at [278, 367] on div "Meeya Is a (breed): * If your pet is a mix of breeds, select as many as you kno…" at bounding box center [703, 126] width 972 height 1413
click at [569, 474] on input "Ideal weight (kg): *" at bounding box center [703, 470] width 311 height 27
type input "2"
click at [403, 437] on div "Meeya Is a (breed): * If your pet is a mix of breeds, select as many as you kno…" at bounding box center [703, 126] width 972 height 1413
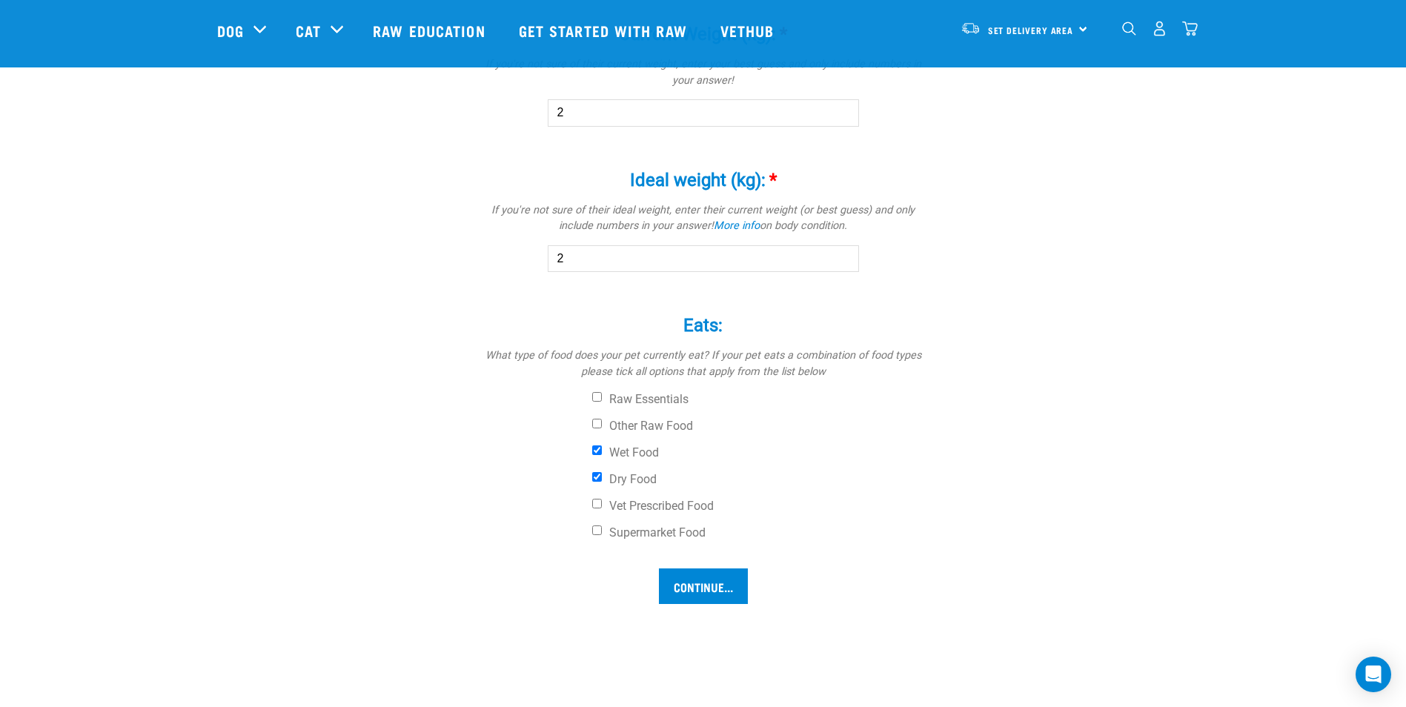
scroll to position [921, 0]
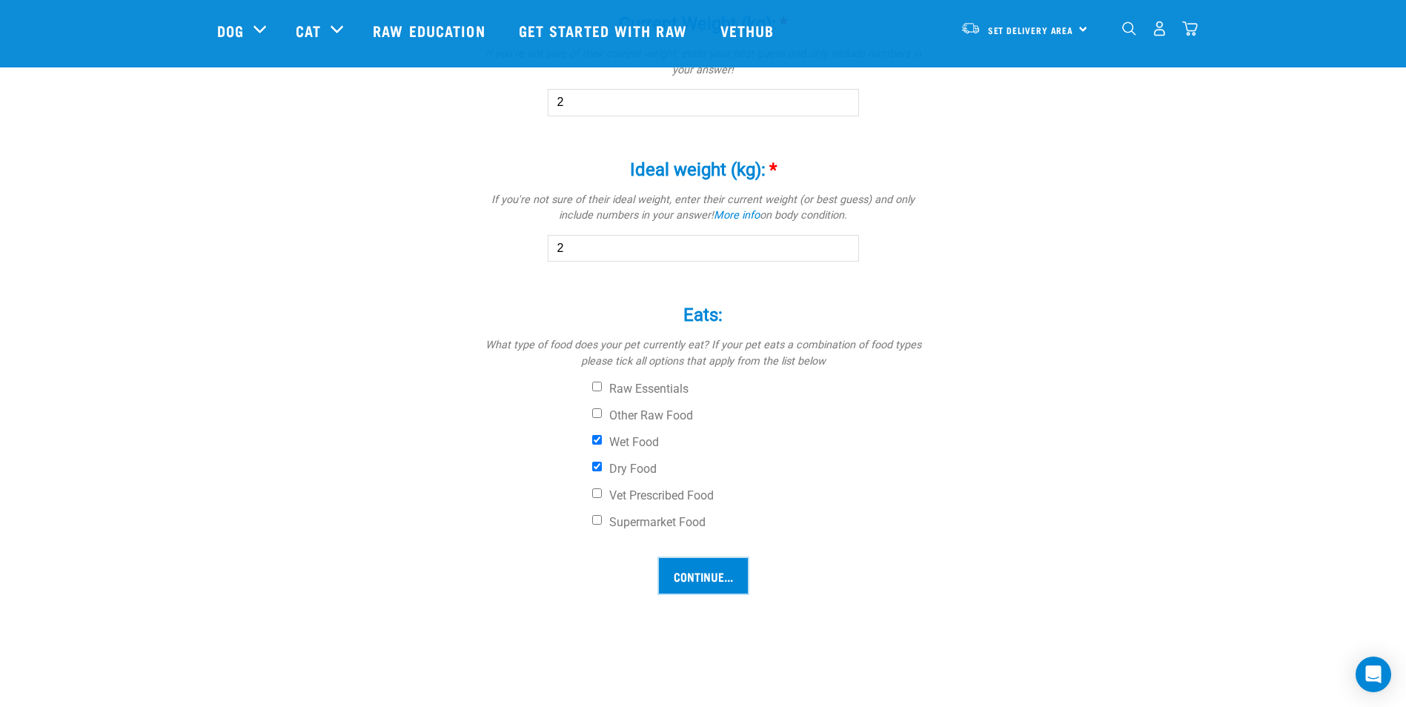
click at [728, 583] on input "Continue..." at bounding box center [703, 576] width 89 height 36
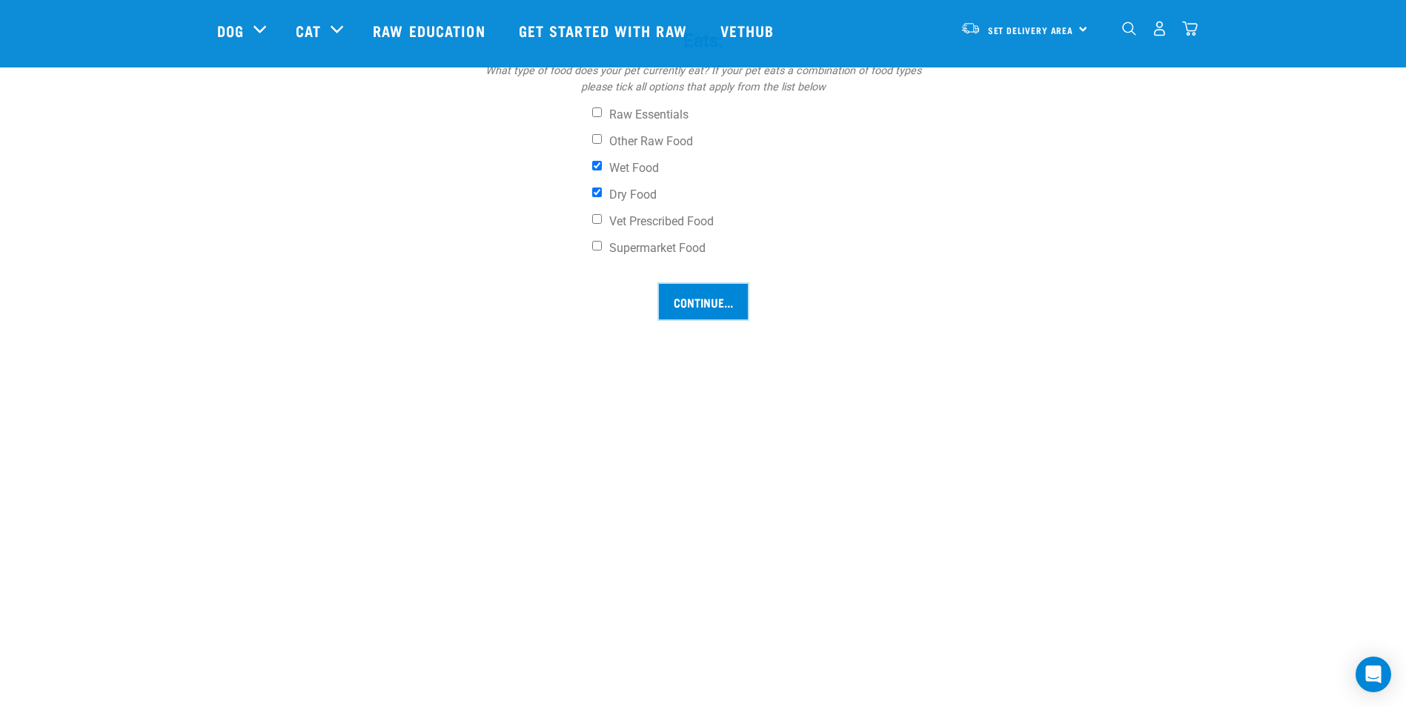
scroll to position [1292, 0]
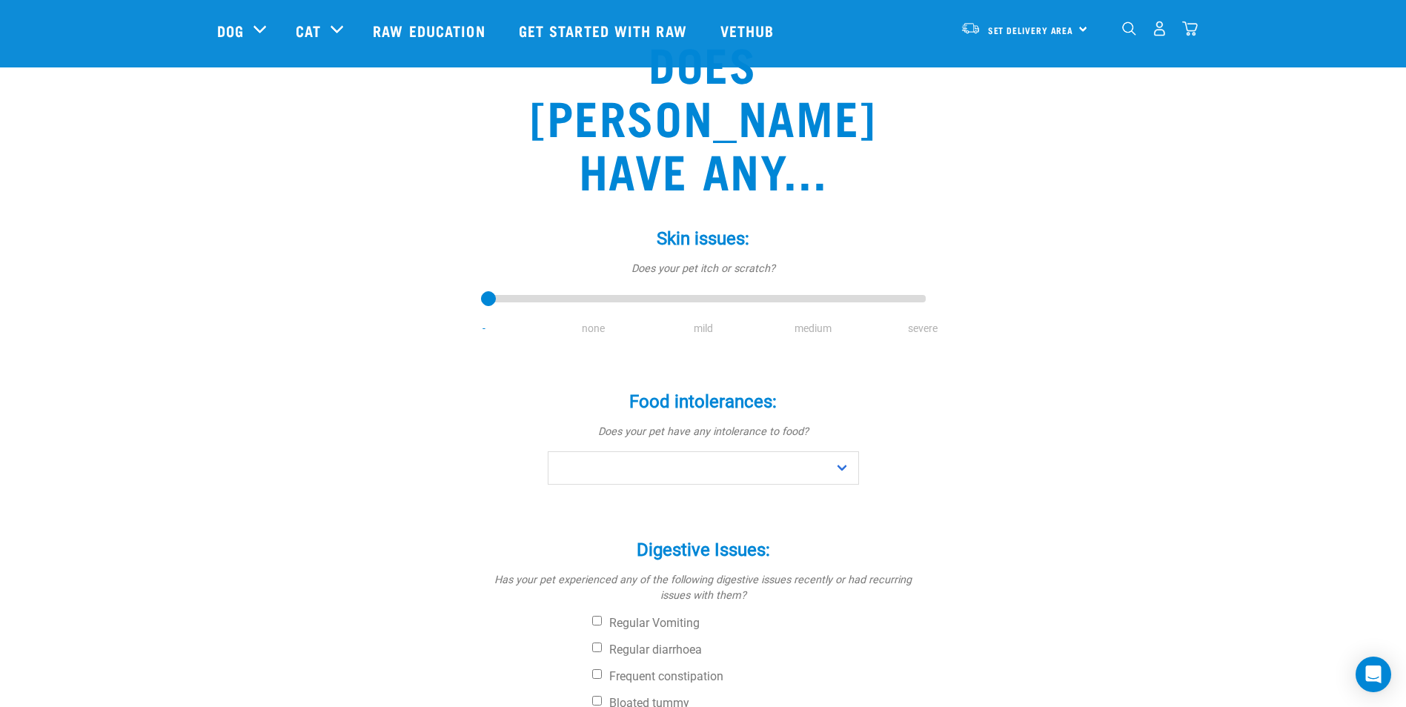
scroll to position [148, 0]
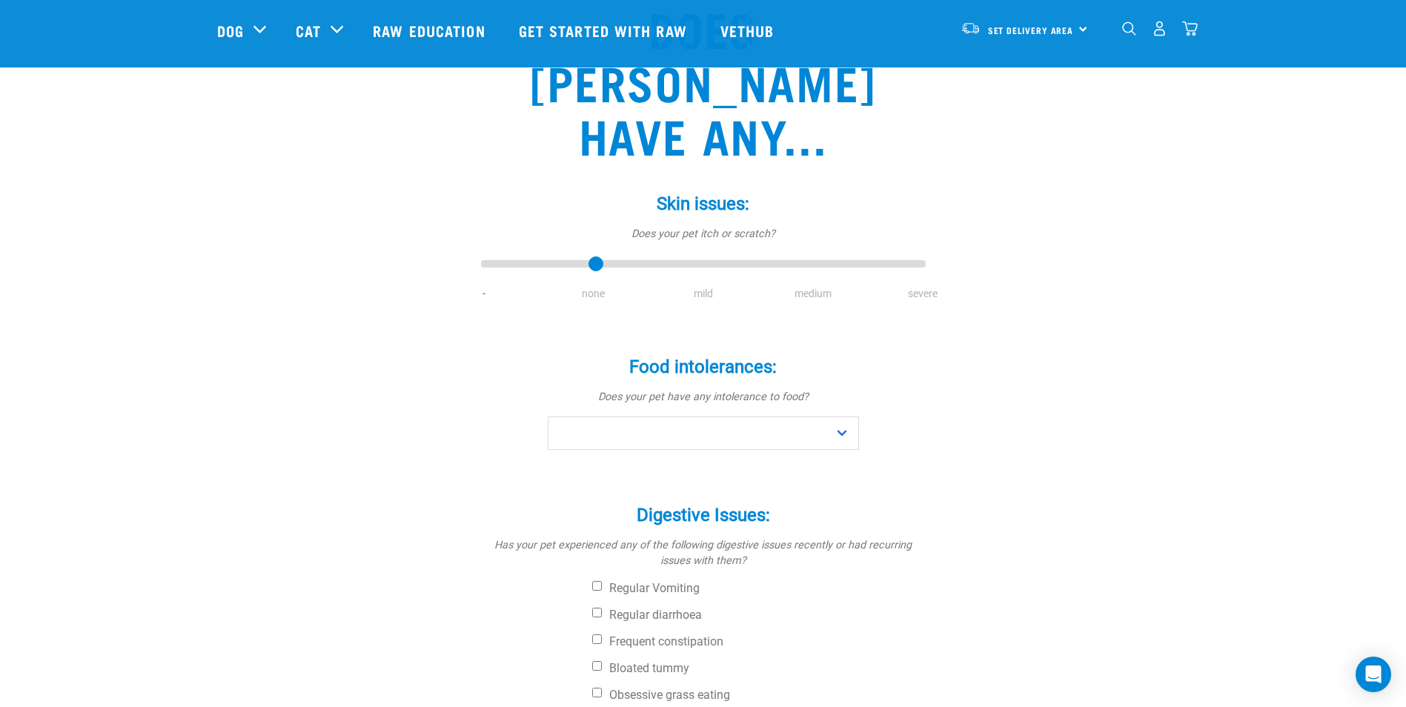
drag, startPoint x: 491, startPoint y: 213, endPoint x: 575, endPoint y: 230, distance: 85.3
type input "1"
click at [575, 254] on input "range" at bounding box center [703, 264] width 445 height 21
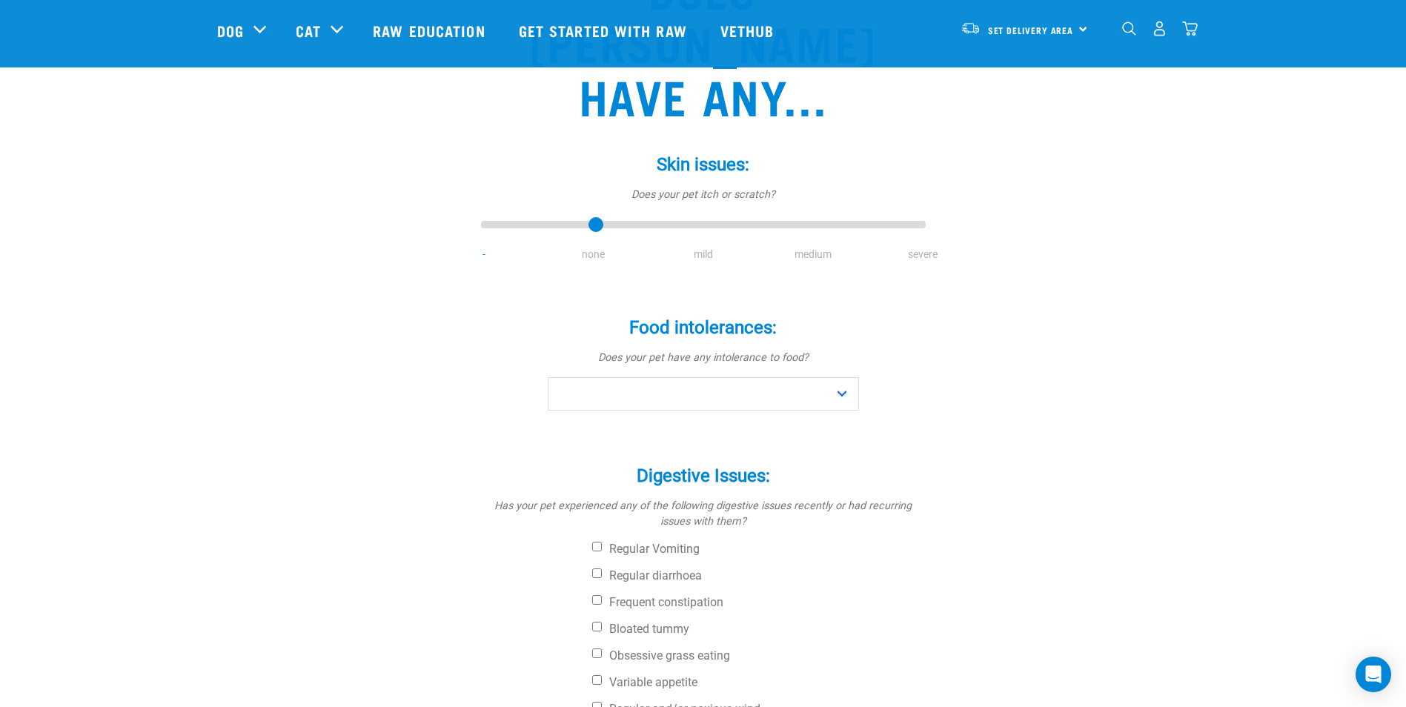
scroll to position [222, 0]
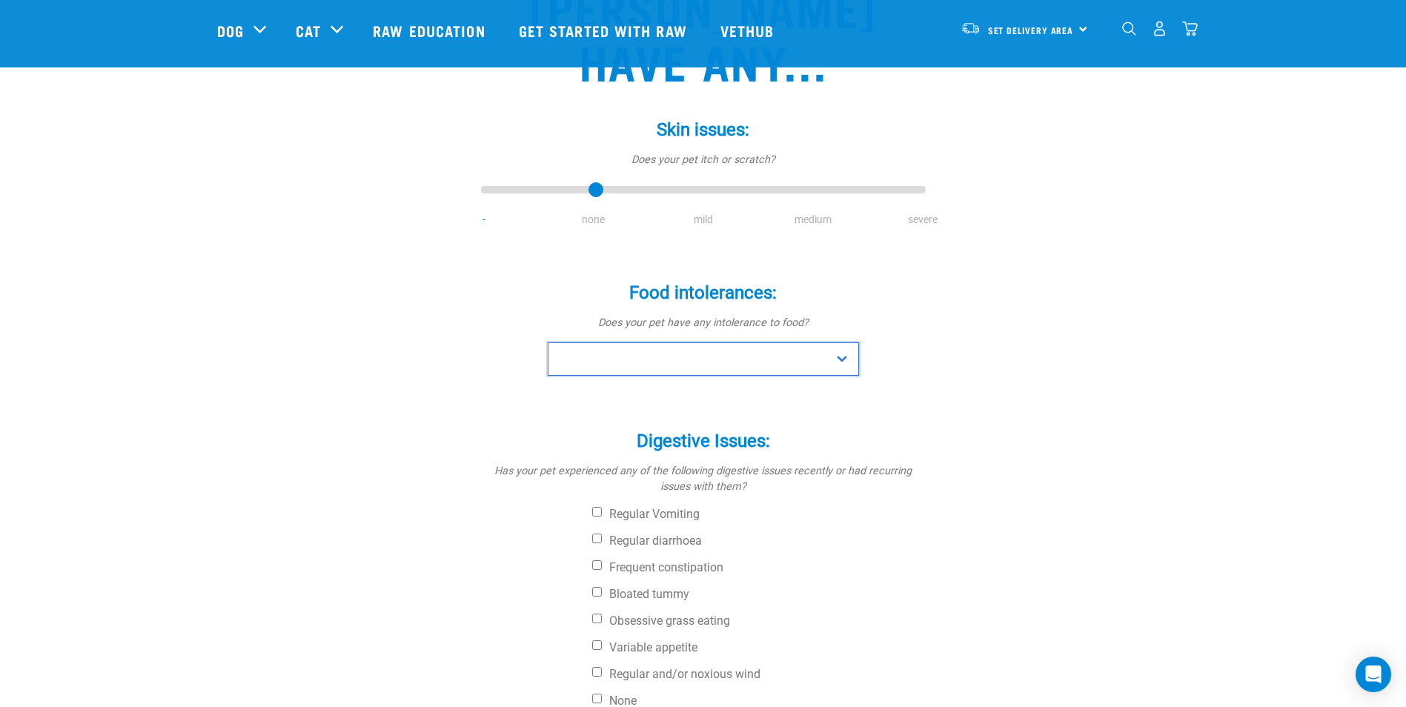
click at [634, 342] on select "No Yes" at bounding box center [703, 358] width 311 height 33
select select "no"
click at [548, 342] on select "No Yes" at bounding box center [703, 358] width 311 height 33
click at [404, 334] on div "Does Meeya have any... Skin issues: * Does your pet itch or scratch? - none mil…" at bounding box center [703, 423] width 972 height 1053
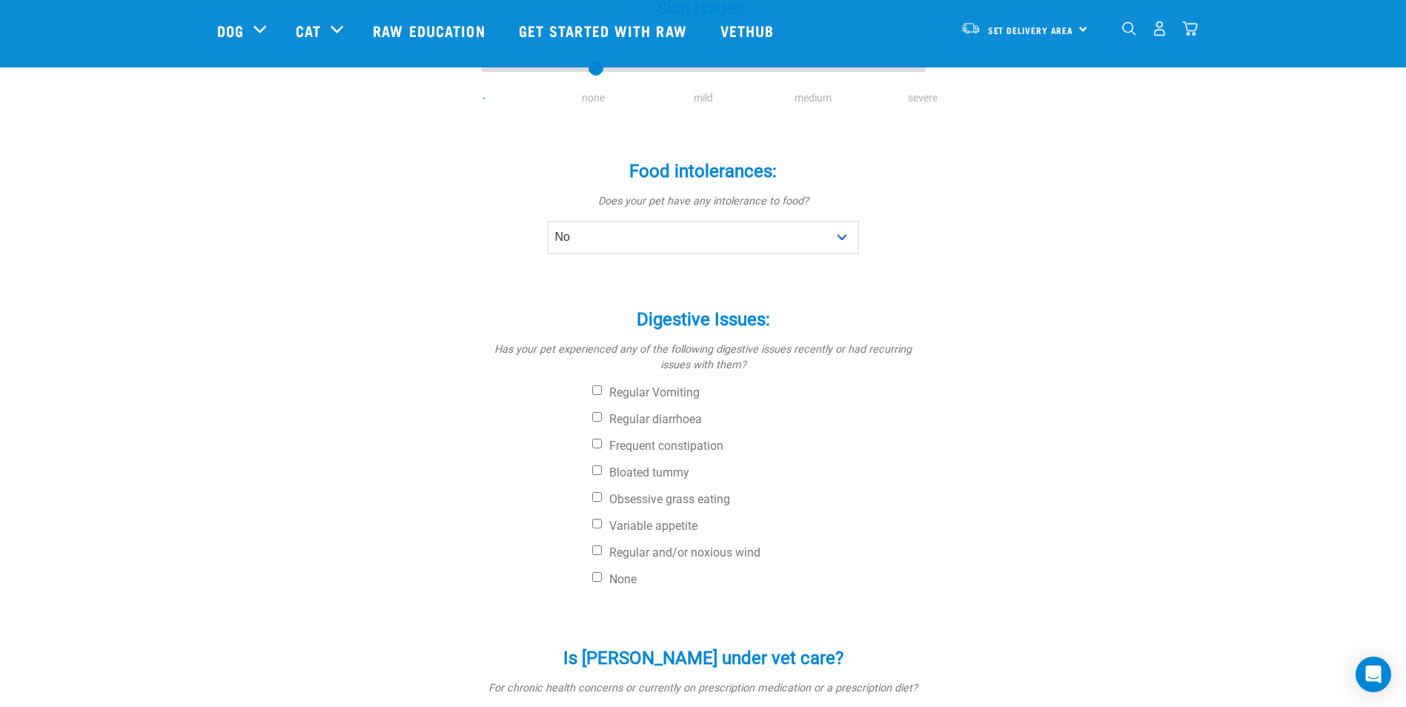
scroll to position [371, 0]
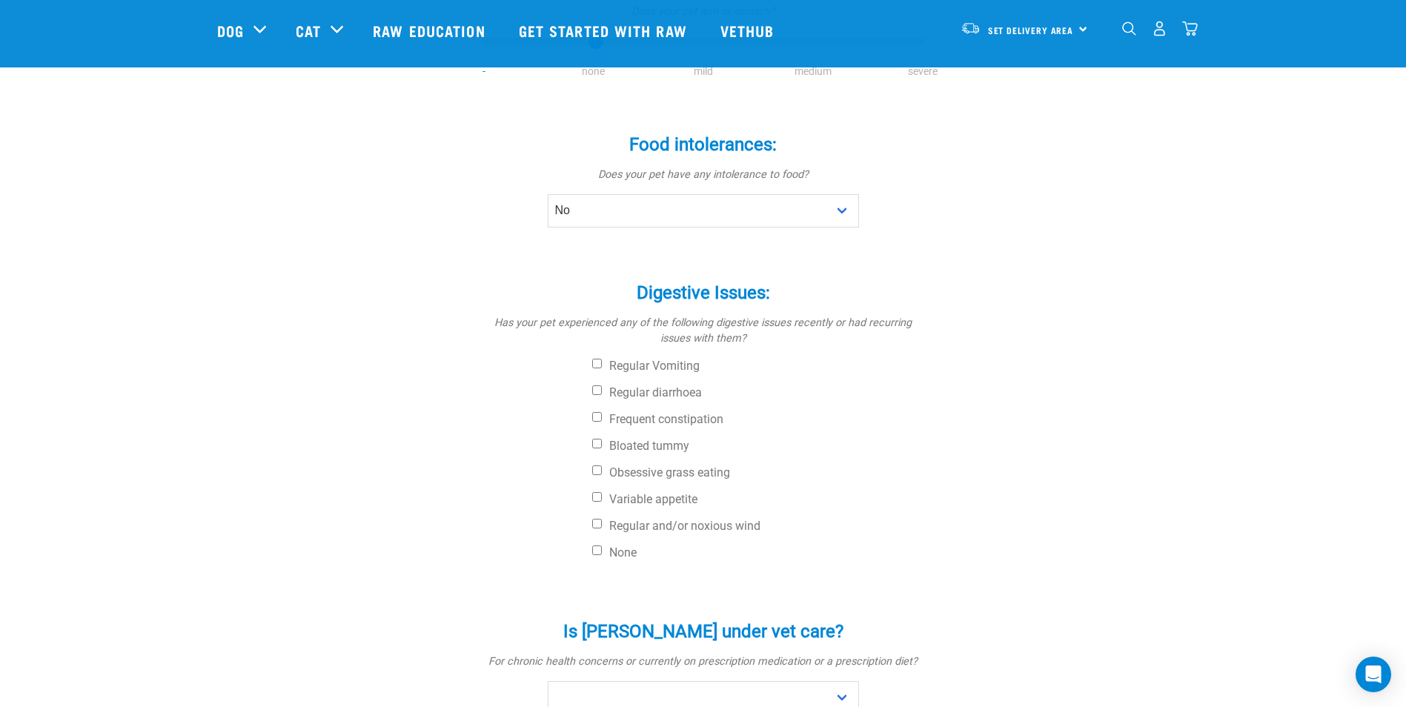
click at [616, 545] on label "None" at bounding box center [759, 552] width 334 height 15
click at [602, 545] on input "None" at bounding box center [597, 550] width 10 height 10
checkbox input "true"
click at [296, 434] on div "Does Meeya have any... Skin issues: * Does your pet itch or scratch? - none mil…" at bounding box center [703, 275] width 972 height 1053
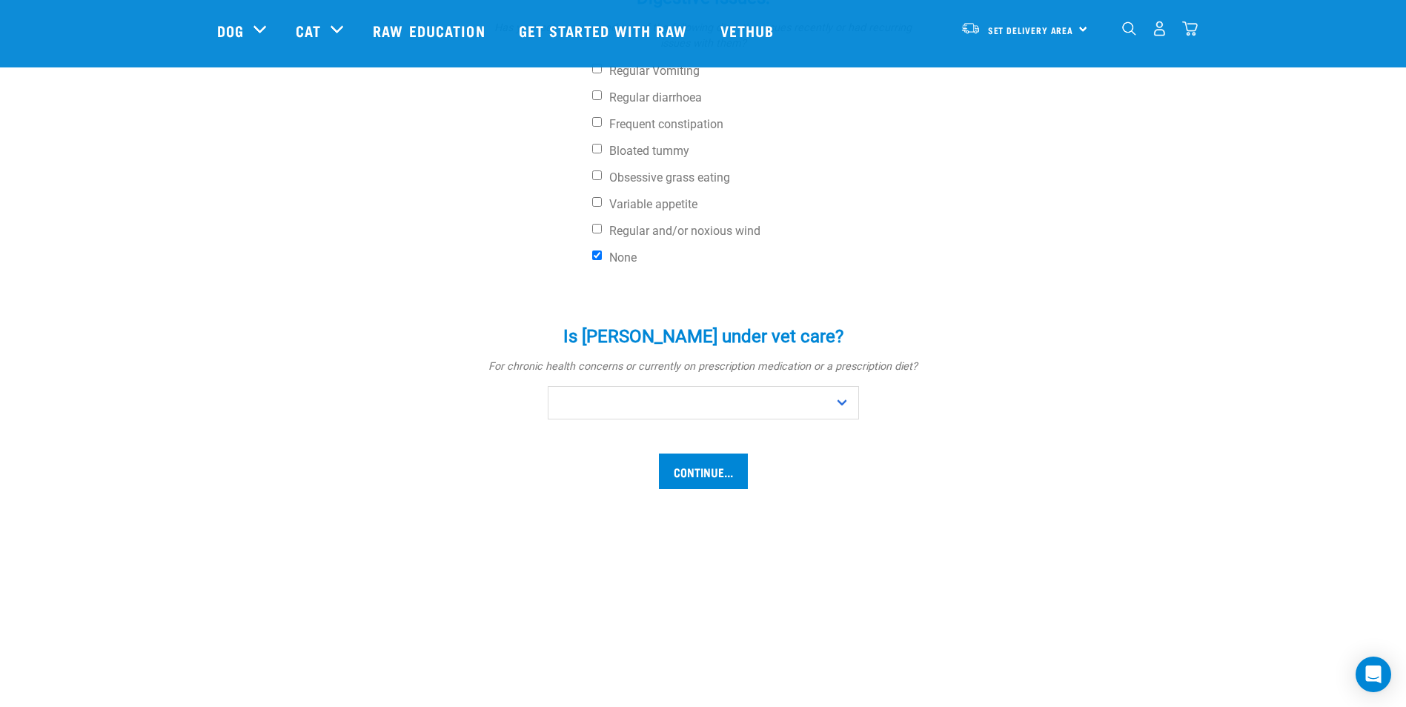
scroll to position [667, 0]
click at [664, 385] on select "No Yes" at bounding box center [703, 401] width 311 height 33
select select "no"
click at [548, 385] on select "No Yes" at bounding box center [703, 401] width 311 height 33
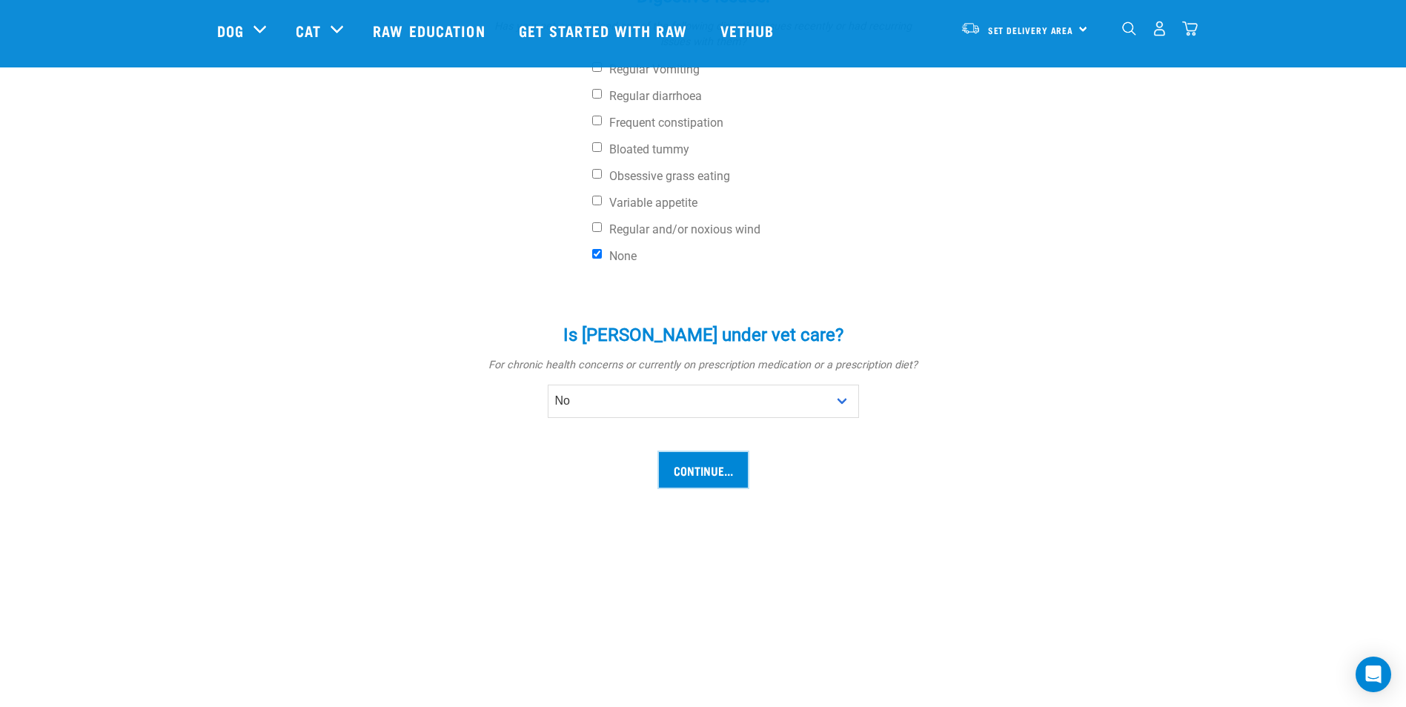
click at [718, 452] on input "Continue..." at bounding box center [703, 470] width 89 height 36
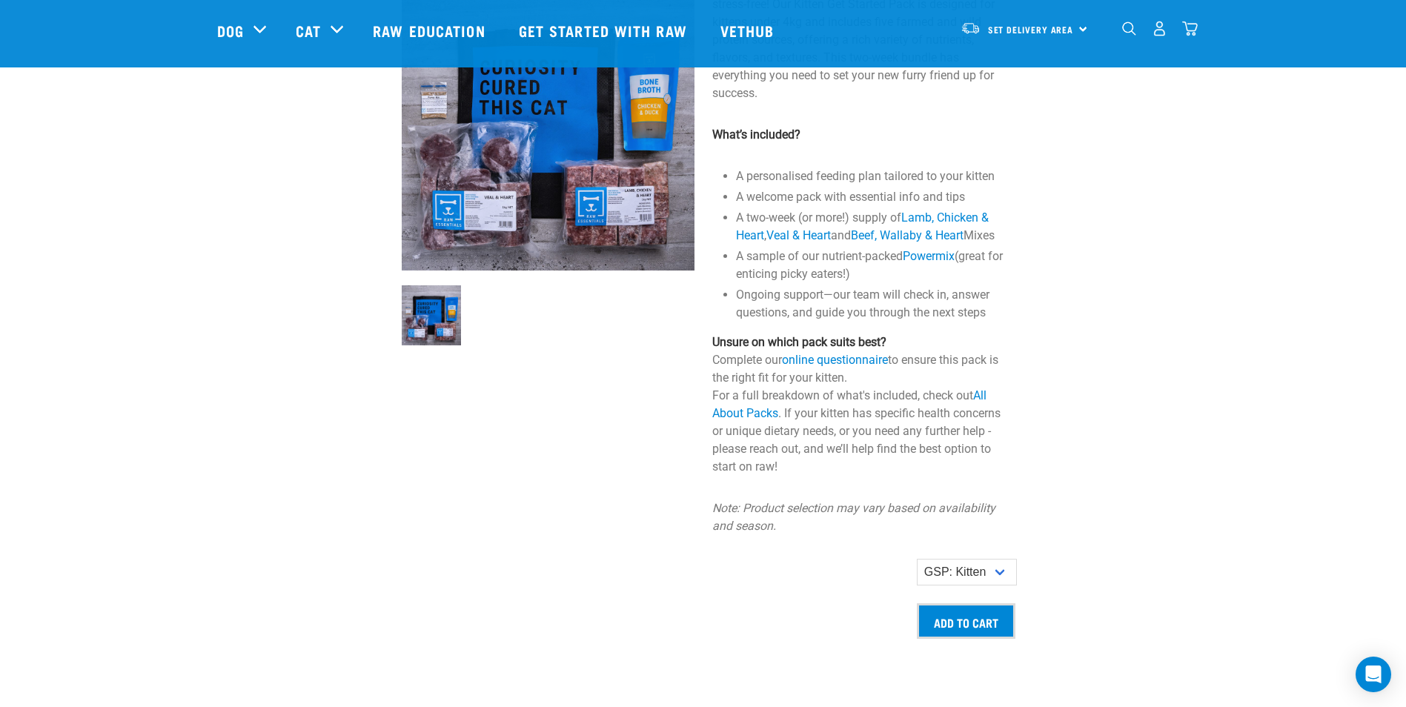
scroll to position [1038, 0]
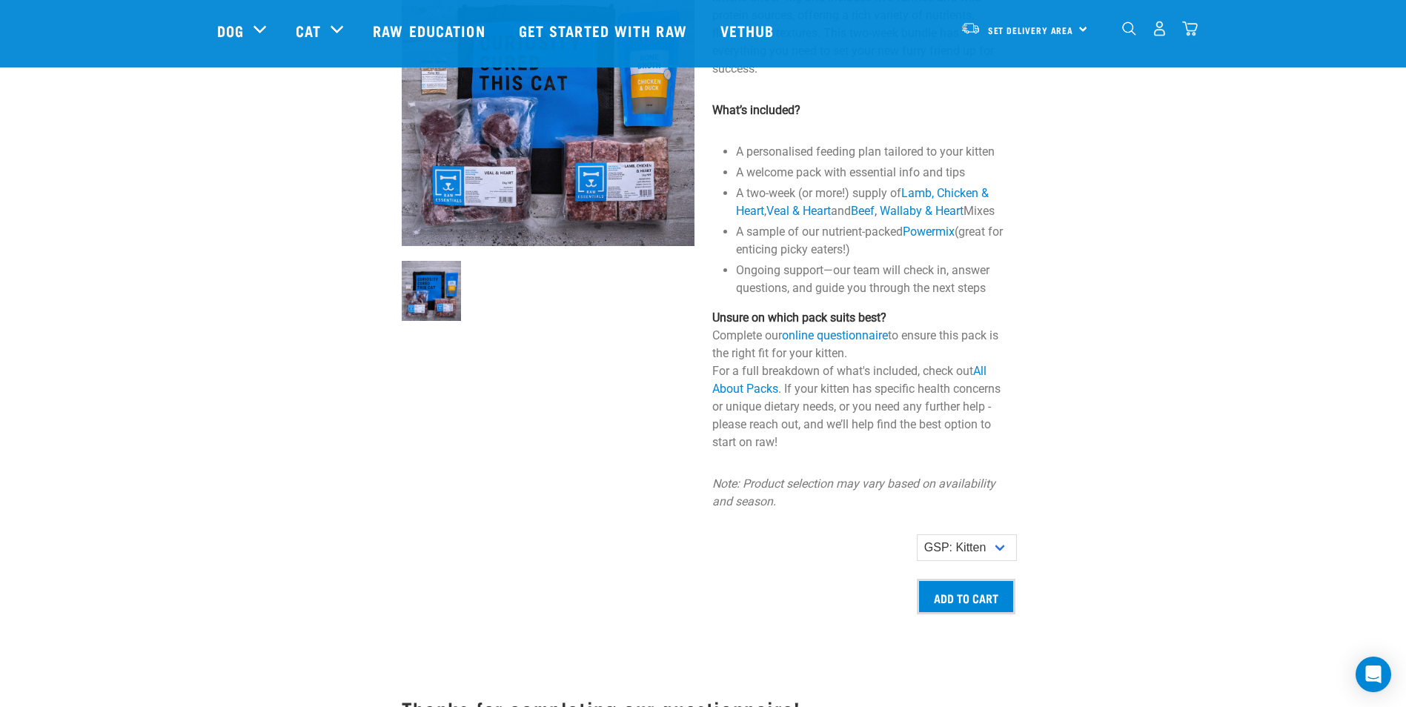
click at [966, 327] on p "Unsure on which pack suits best? Complete our online questionnaire to ensure th…" at bounding box center [858, 380] width 293 height 142
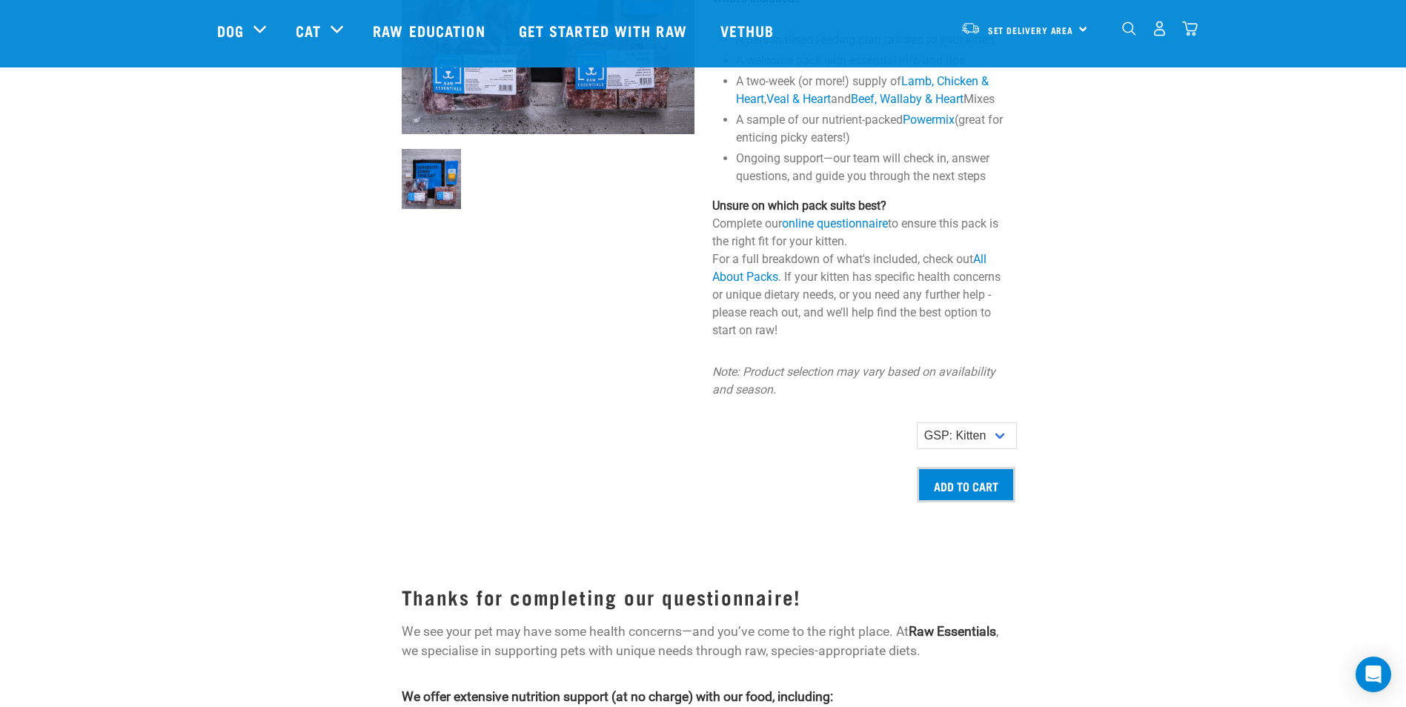
scroll to position [1186, 0]
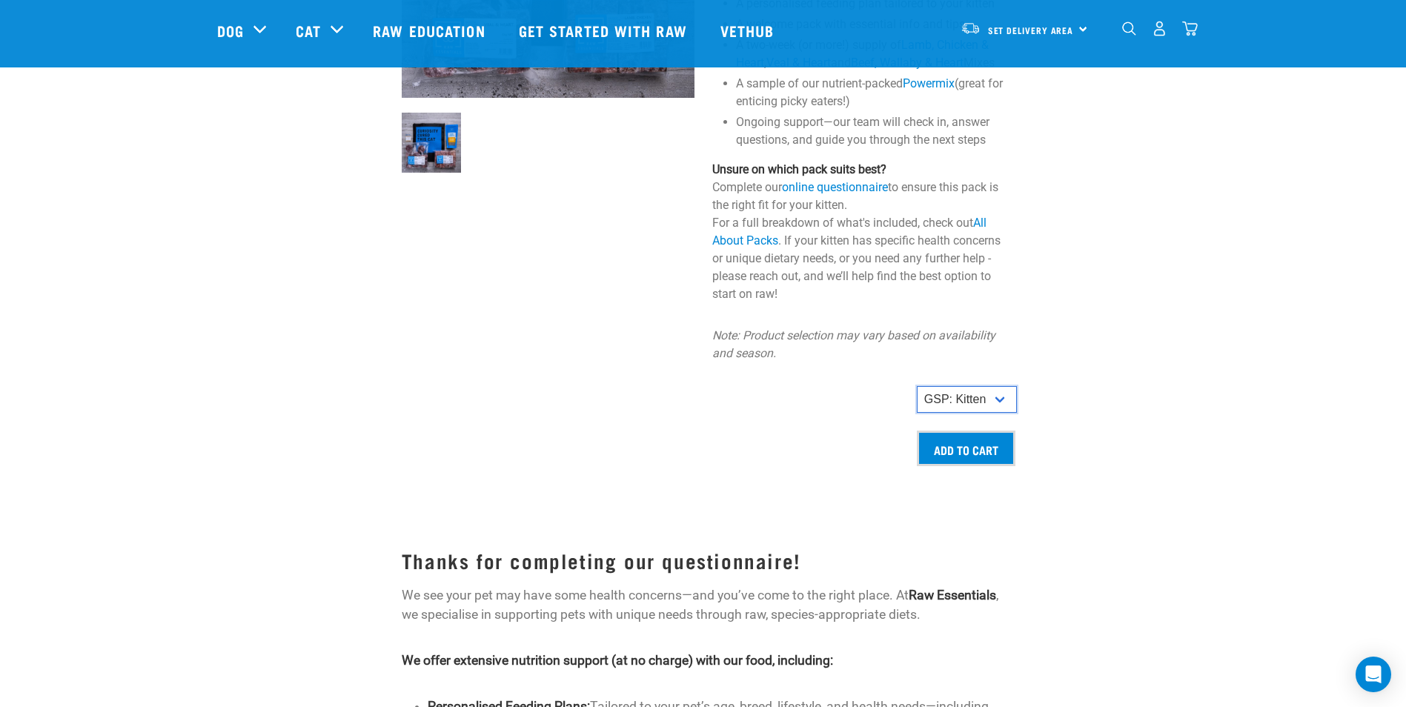
click at [1006, 408] on select "GSP: Kitten" at bounding box center [967, 399] width 100 height 27
click at [960, 466] on input "Add to cart" at bounding box center [966, 449] width 99 height 36
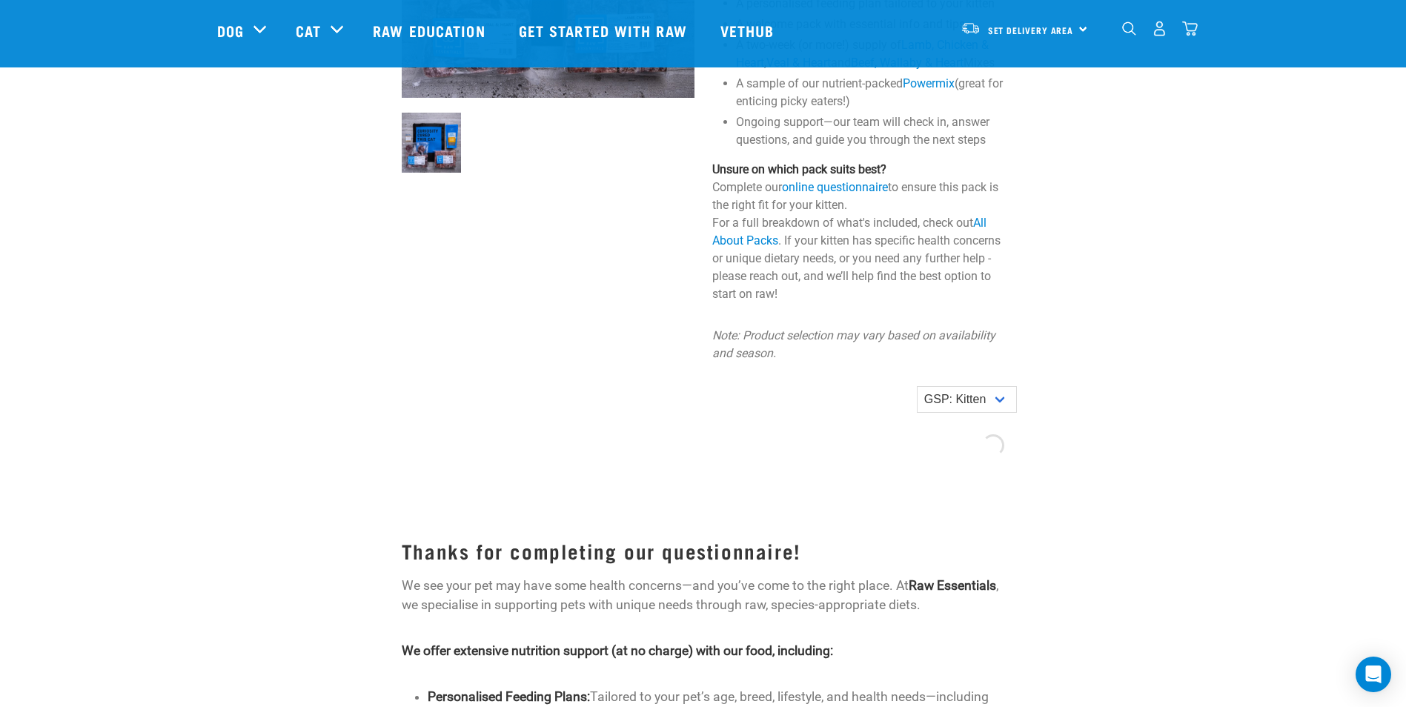
click at [308, 436] on div at bounding box center [315, 123] width 155 height 684
click at [622, 313] on div at bounding box center [548, 130] width 311 height 669
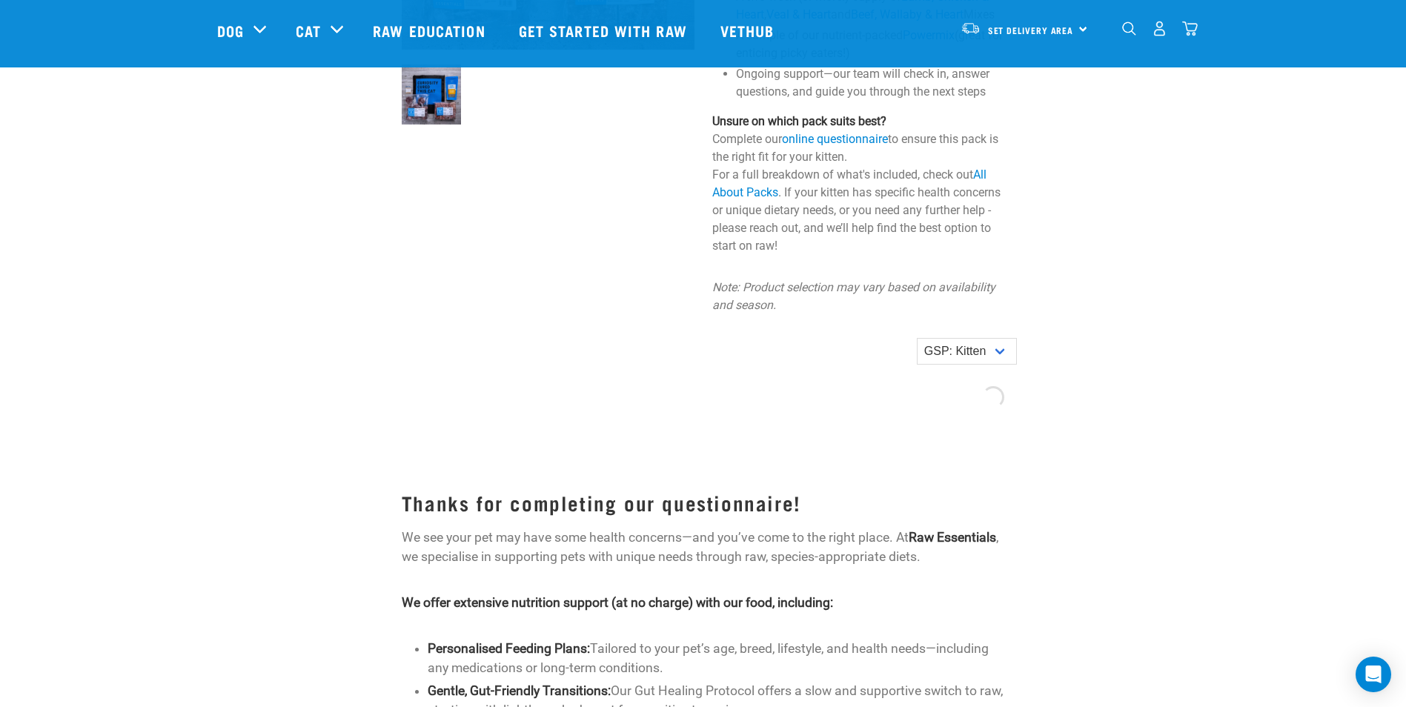
scroll to position [1260, 0]
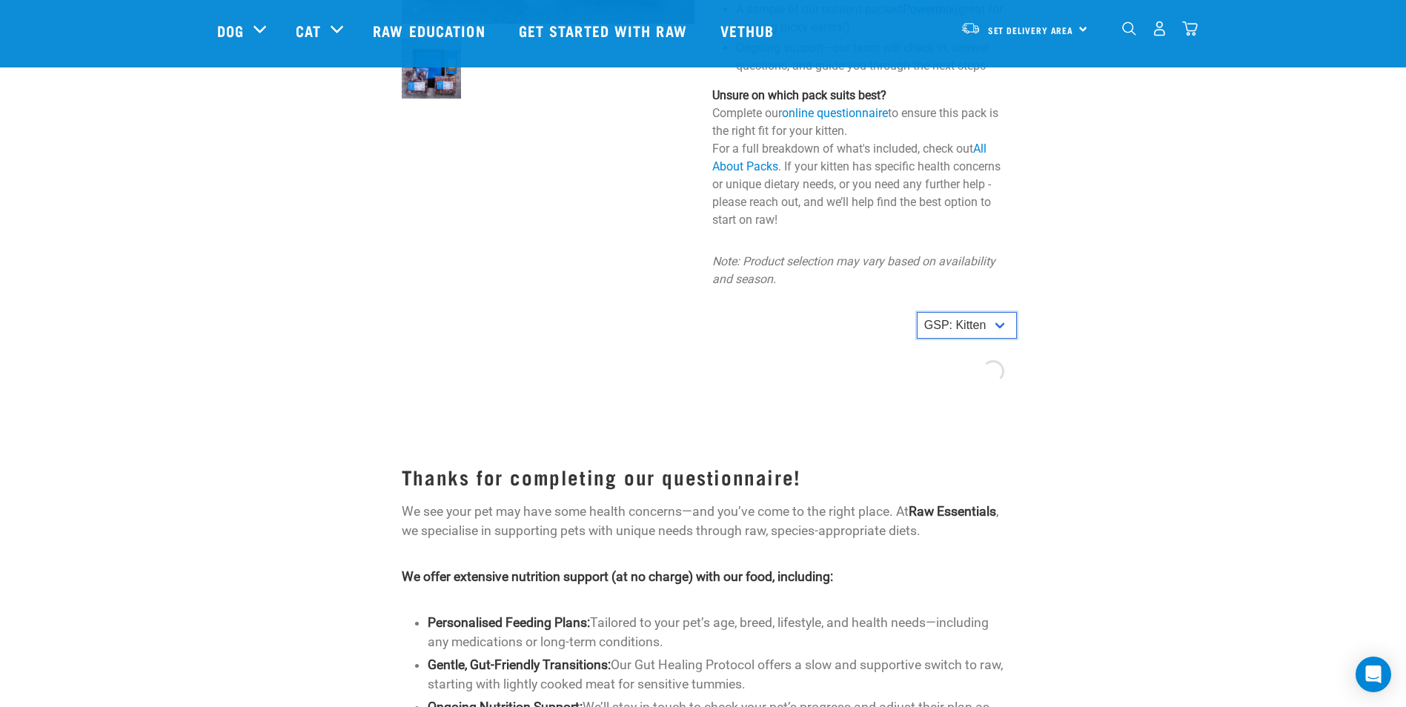
click at [985, 333] on select "GSP: Kitten" at bounding box center [967, 325] width 100 height 27
click at [917, 326] on select "GSP: Kitten" at bounding box center [967, 325] width 100 height 27
click at [675, 354] on div at bounding box center [548, 56] width 311 height 669
click at [1062, 30] on span "Set Delivery Area" at bounding box center [1031, 29] width 86 height 5
click at [1009, 61] on link "[GEOGRAPHIC_DATA]" at bounding box center [1023, 70] width 142 height 33
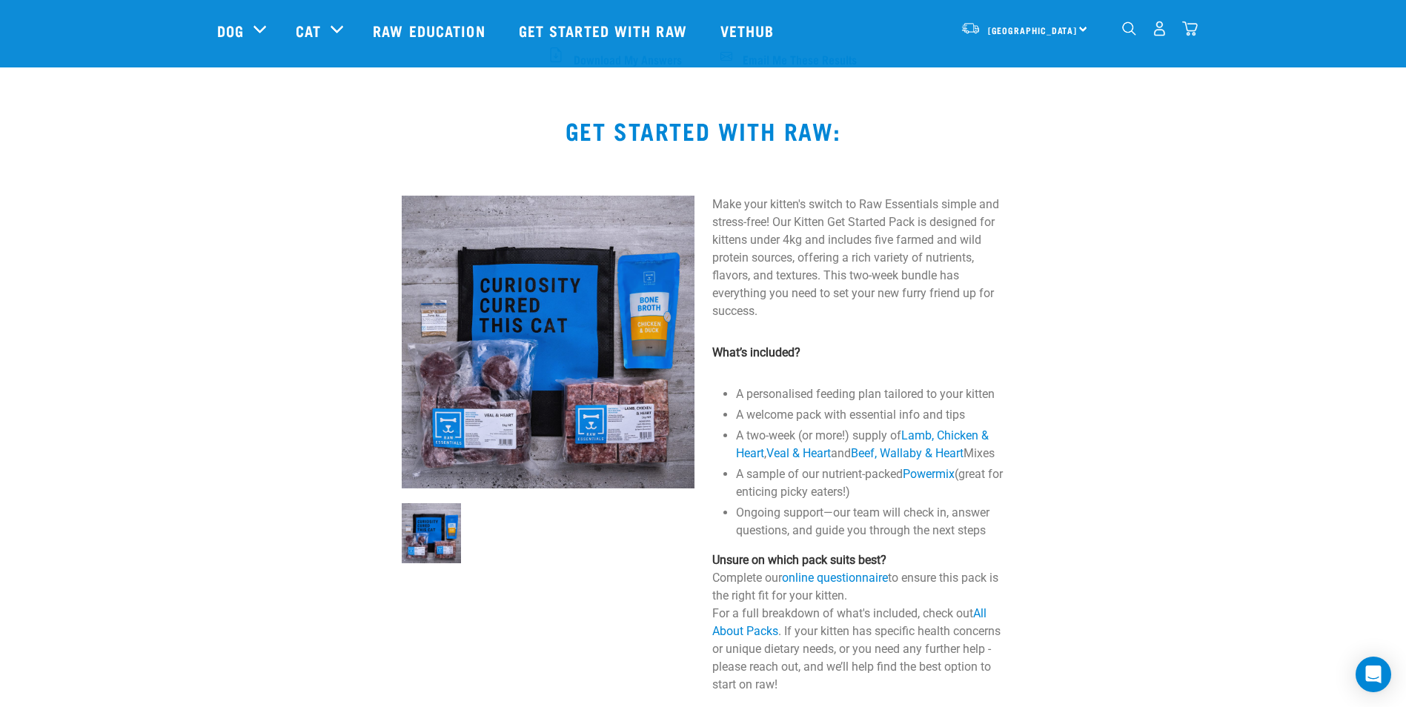
scroll to position [554, 0]
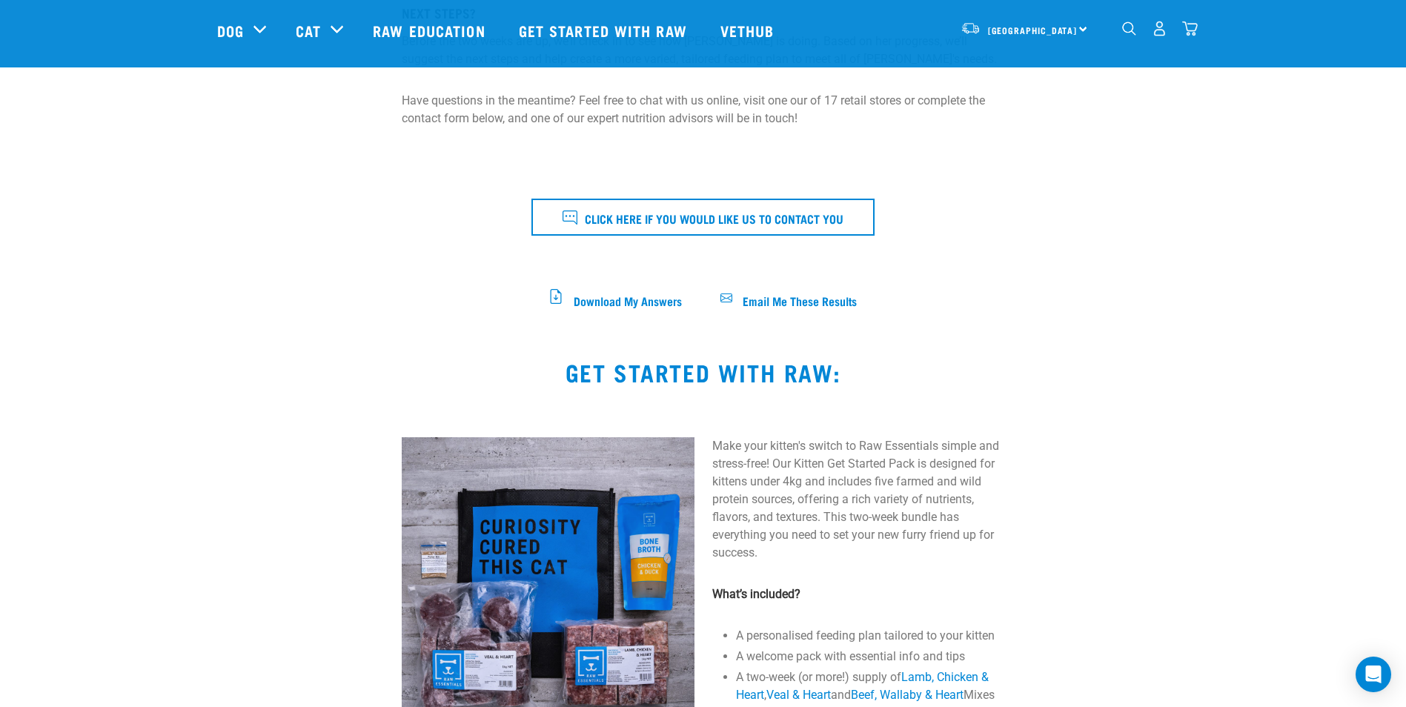
click at [1084, 34] on div "[GEOGRAPHIC_DATA] [GEOGRAPHIC_DATA]" at bounding box center [1024, 28] width 145 height 33
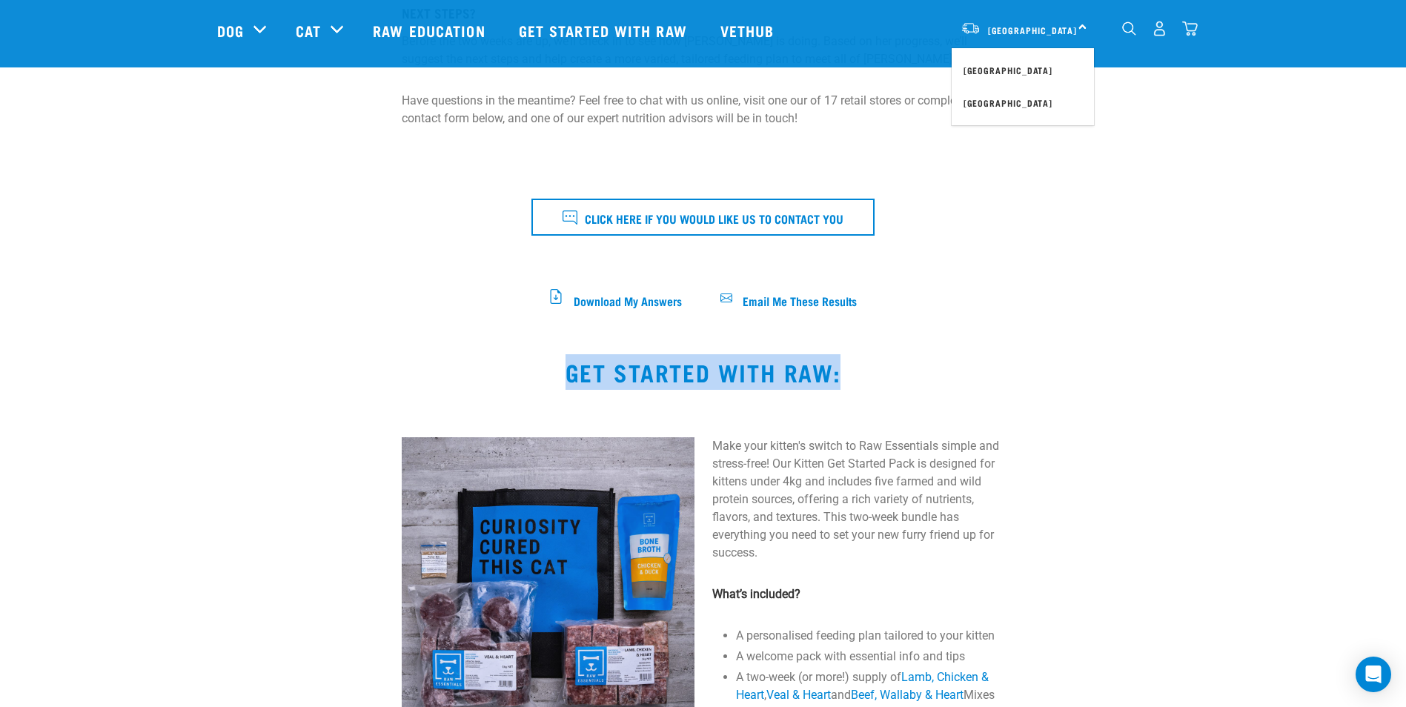
click at [1207, 335] on div "Start your pet’s raw journey [DATE] – take our quick pet questionnaire. Deliver…" at bounding box center [703, 627] width 1406 height 2362
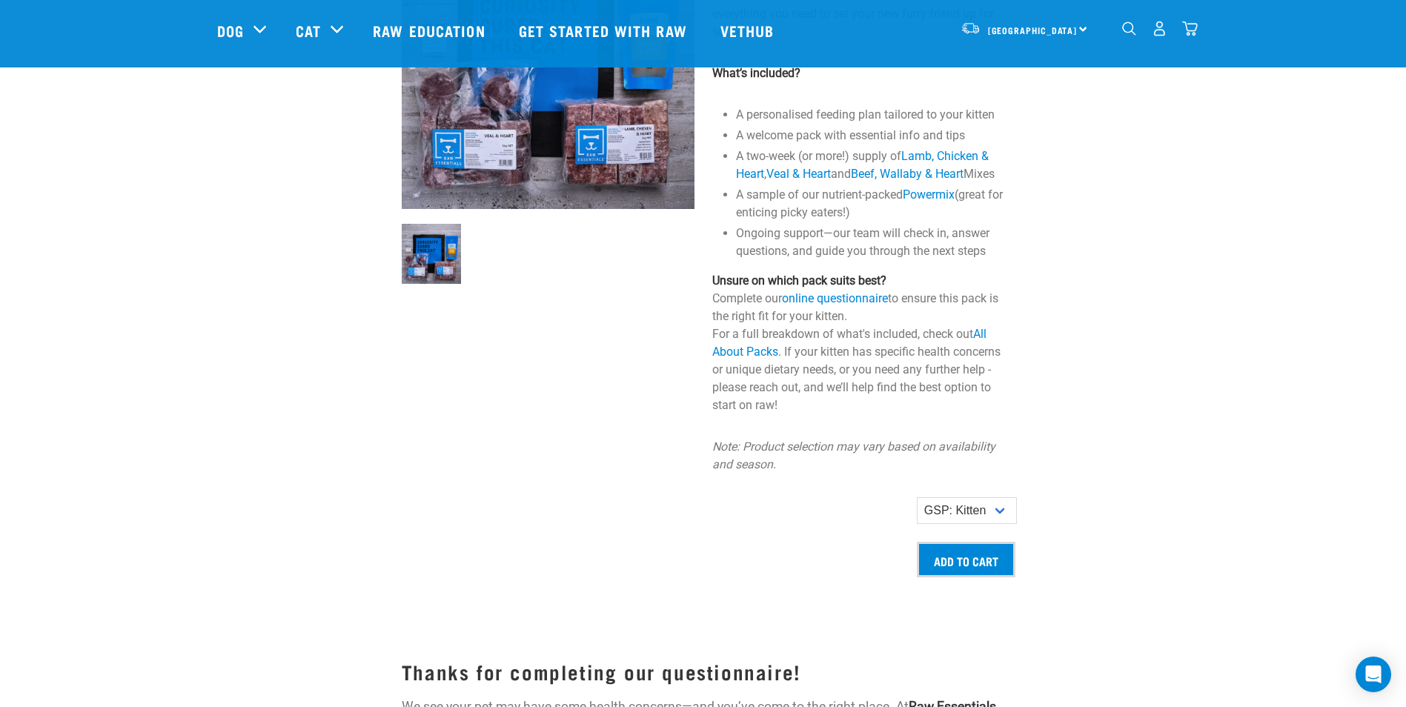
scroll to position [1221, 0]
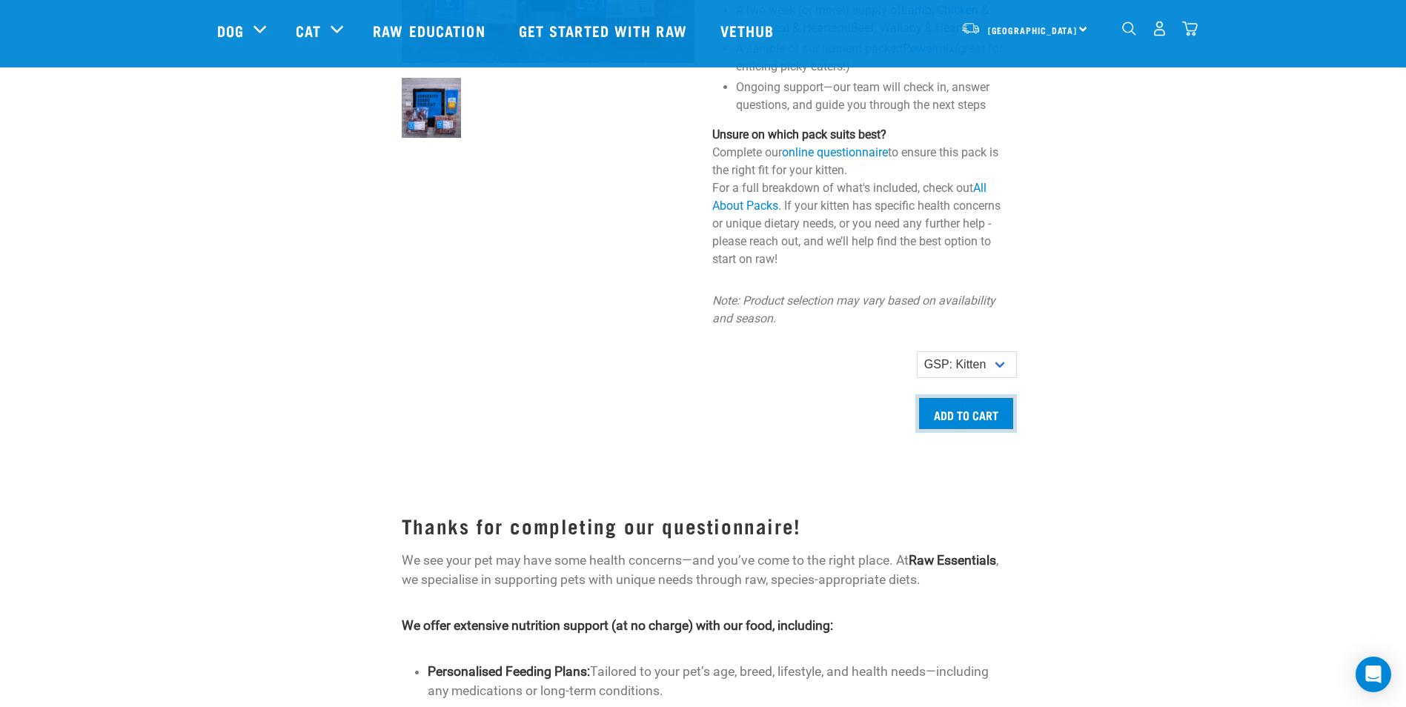
click at [959, 430] on input "Add to cart" at bounding box center [966, 414] width 99 height 36
